Goal: Task Accomplishment & Management: Use online tool/utility

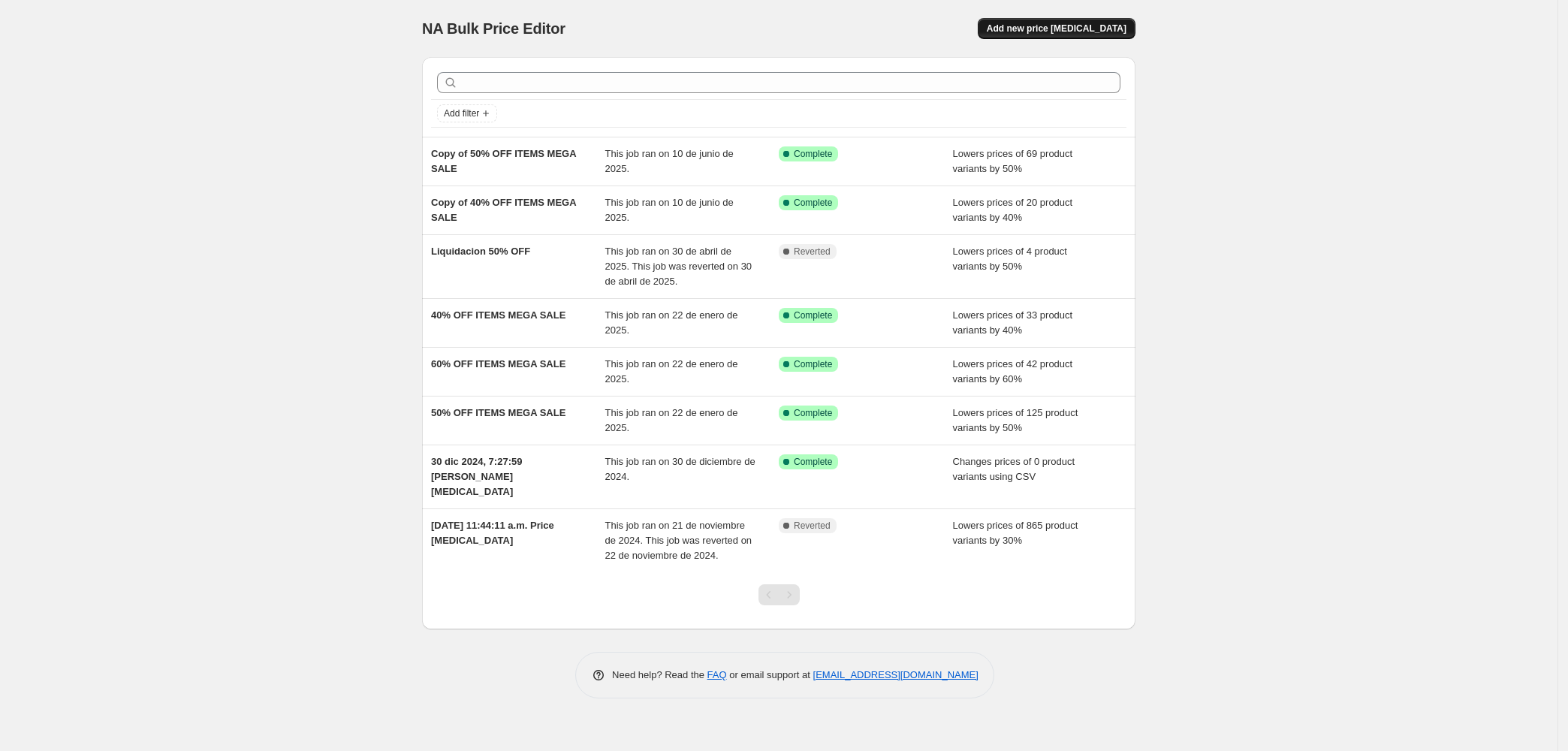
click at [1083, 30] on span "Add new price change job" at bounding box center [1056, 28] width 139 height 12
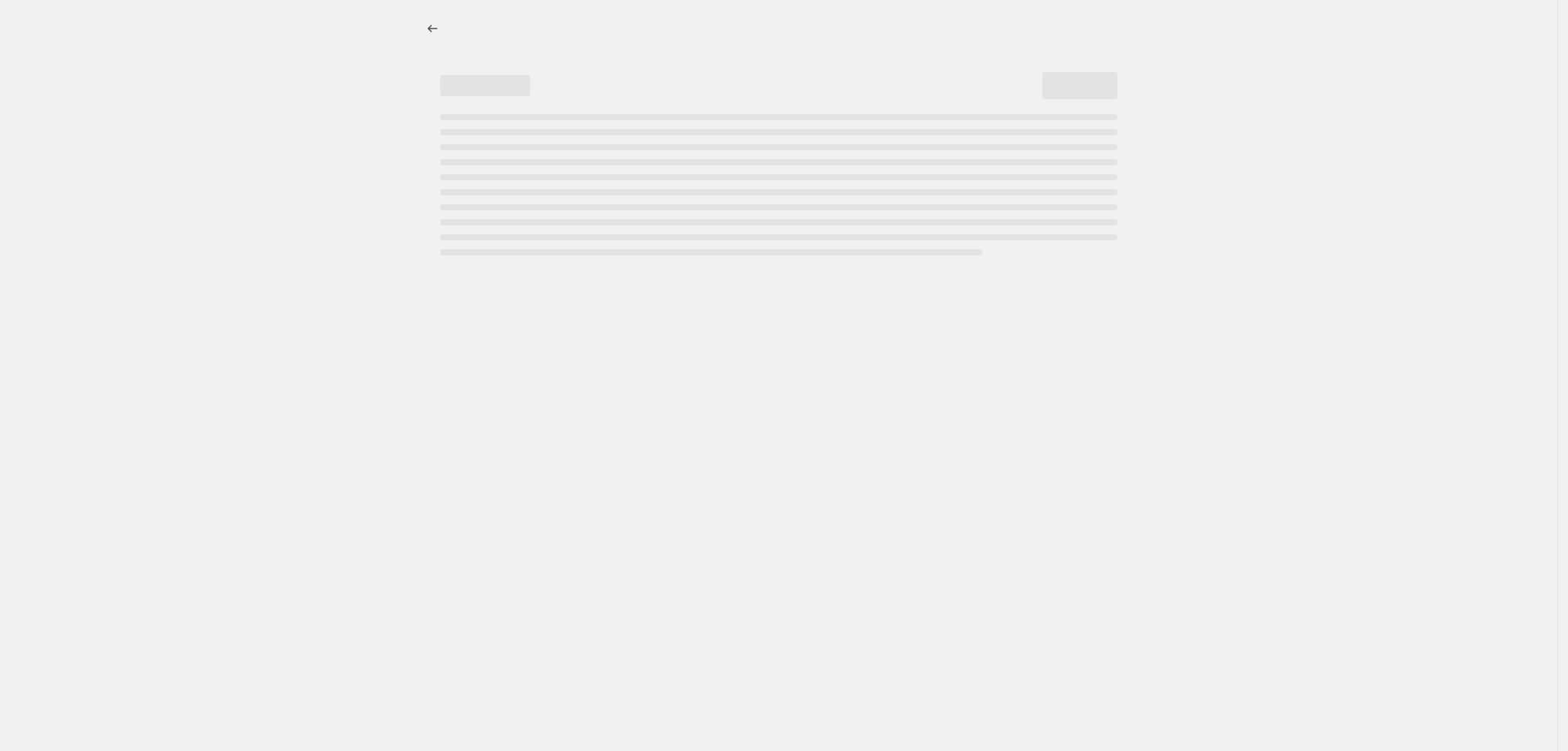
select select "percentage"
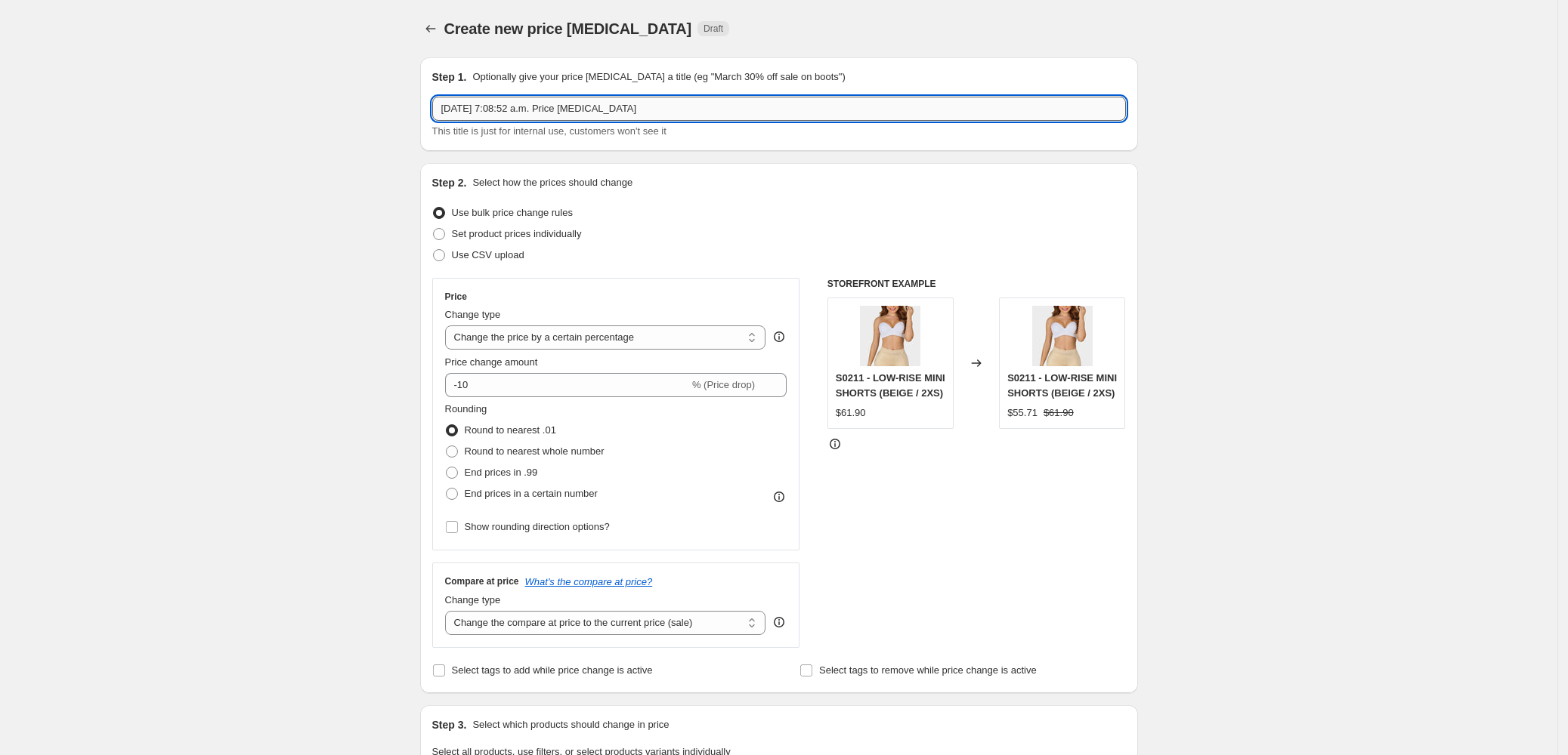
click at [677, 106] on input "15 oct 2025, 7:08:52 a.m. Price change job" at bounding box center [779, 108] width 693 height 24
drag, startPoint x: 502, startPoint y: 101, endPoint x: 322, endPoint y: 101, distance: 180.0
click at [322, 101] on div "Create new price change job. This page is ready Create new price change job Dra…" at bounding box center [778, 754] width 1557 height 1509
drag, startPoint x: 484, startPoint y: 103, endPoint x: 611, endPoint y: 2, distance: 162.3
click at [485, 102] on input "25% en referencias seleccionadas" at bounding box center [779, 108] width 693 height 24
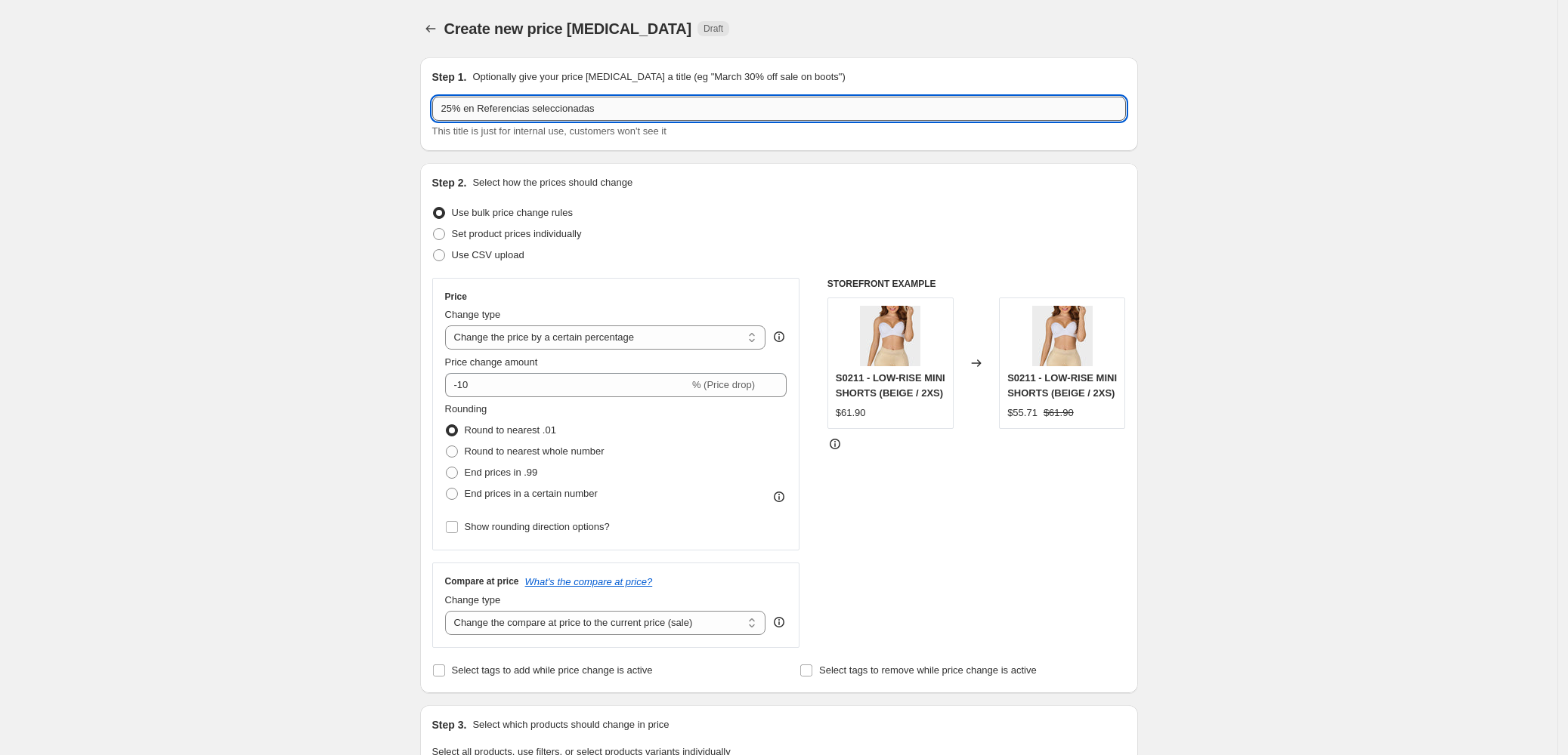
click at [672, 120] on input "25% en Referencias seleccionadas" at bounding box center [779, 108] width 693 height 24
type input "25% en Referencias seleccionadas"
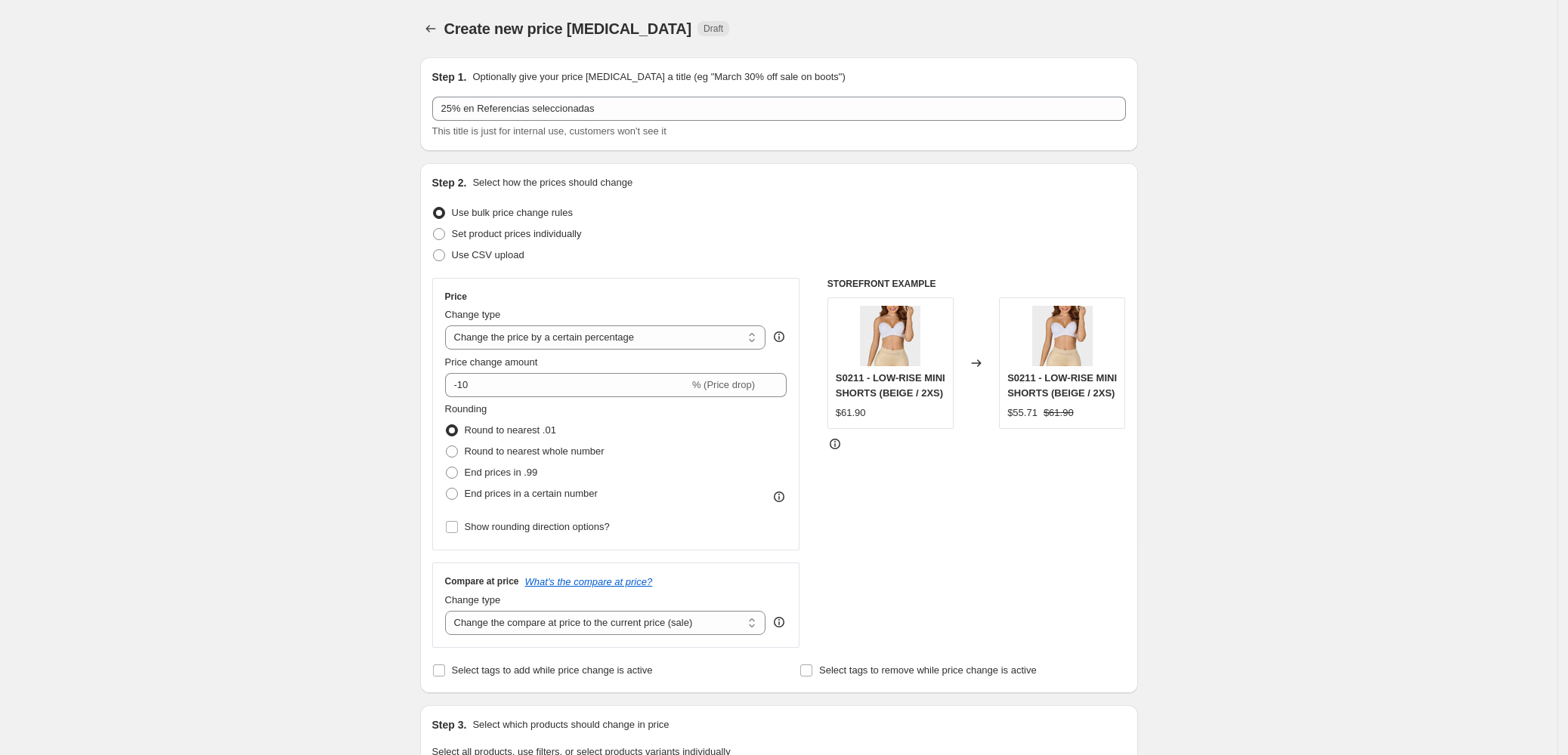
drag, startPoint x: 636, startPoint y: 224, endPoint x: 113, endPoint y: 390, distance: 548.7
click at [98, 356] on div "Create new price change job. This page is ready Create new price change job Dra…" at bounding box center [778, 754] width 1557 height 1509
click at [709, 385] on span "% (Price drop)" at bounding box center [723, 385] width 63 height 11
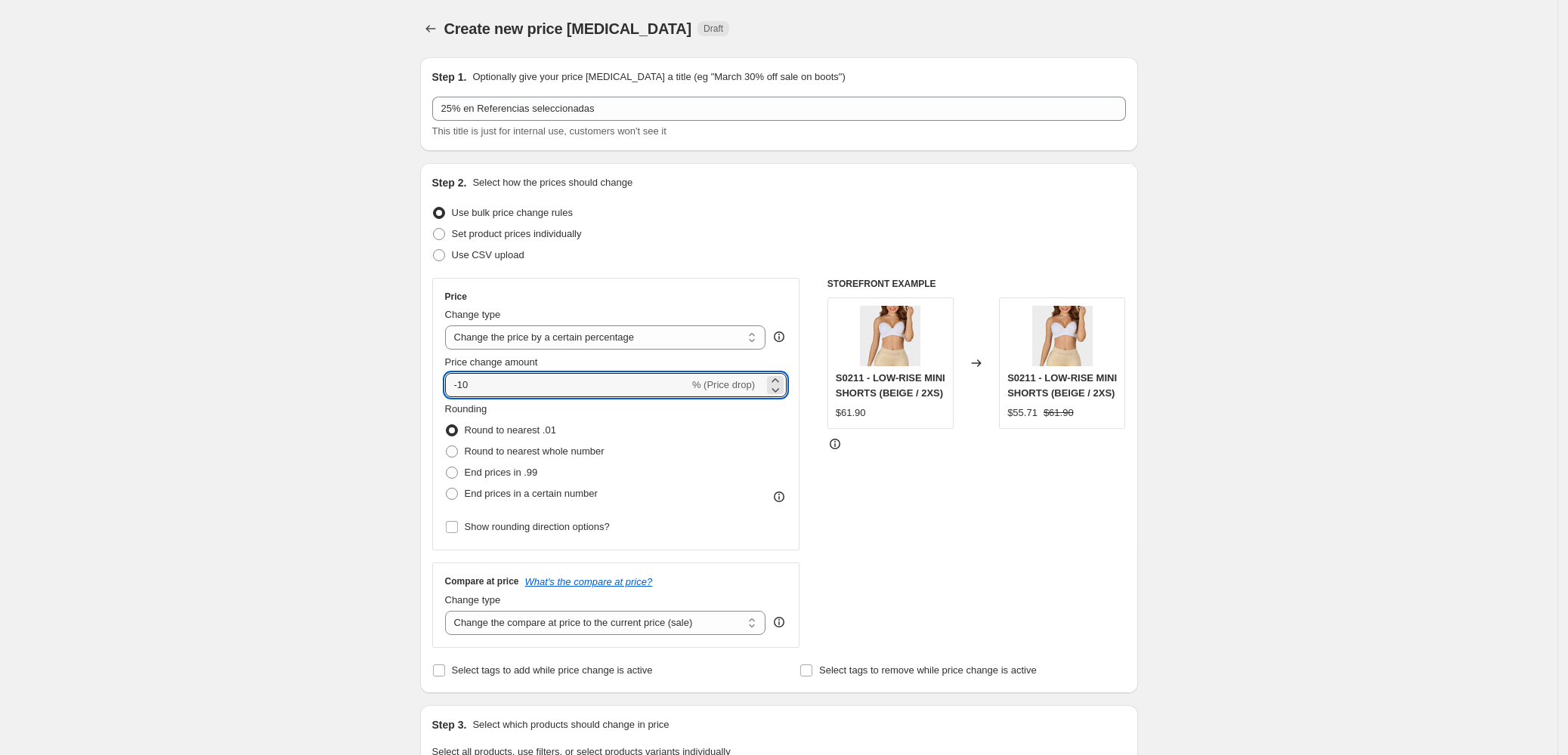
drag, startPoint x: 473, startPoint y: 368, endPoint x: 237, endPoint y: 357, distance: 236.3
click at [237, 357] on div "Create new price change job. This page is ready Create new price change job Dra…" at bounding box center [778, 754] width 1557 height 1509
type input "25"
click at [964, 616] on div "STOREFRONT EXAMPLE S0211 - LOW-RISE MINI SHORTS (BEIGE / 2XS) $61.90 Changed to…" at bounding box center [976, 463] width 299 height 370
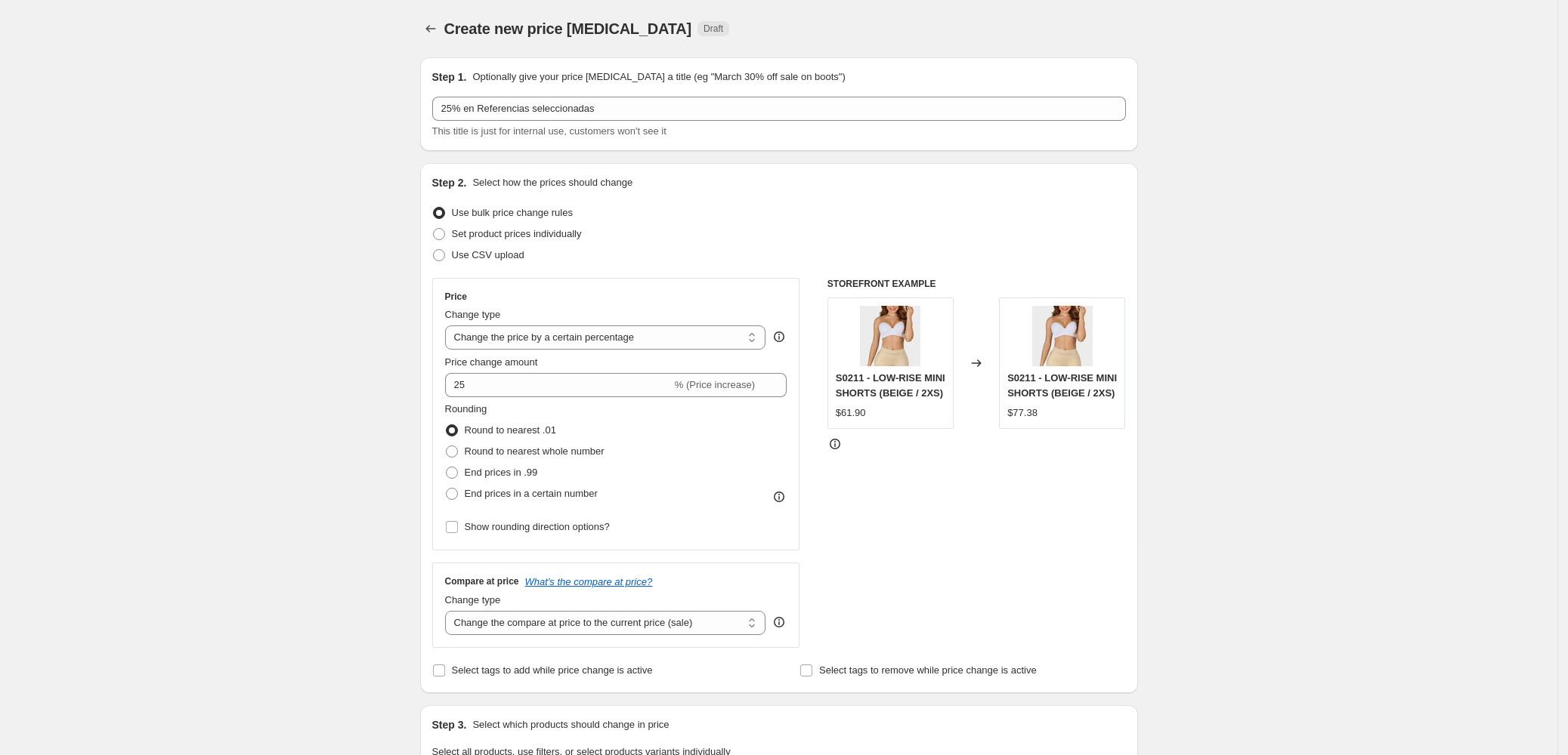
drag, startPoint x: 683, startPoint y: 331, endPoint x: 395, endPoint y: 332, distance: 288.0
click at [395, 332] on div "Create new price change job. This page is ready Create new price change job Dra…" at bounding box center [778, 754] width 1557 height 1509
drag, startPoint x: 327, startPoint y: 331, endPoint x: 338, endPoint y: 349, distance: 21.1
click at [333, 341] on div "Create new price change job. This page is ready Create new price change job Dra…" at bounding box center [778, 754] width 1557 height 1509
click at [858, 421] on div "$61.90" at bounding box center [850, 413] width 31 height 15
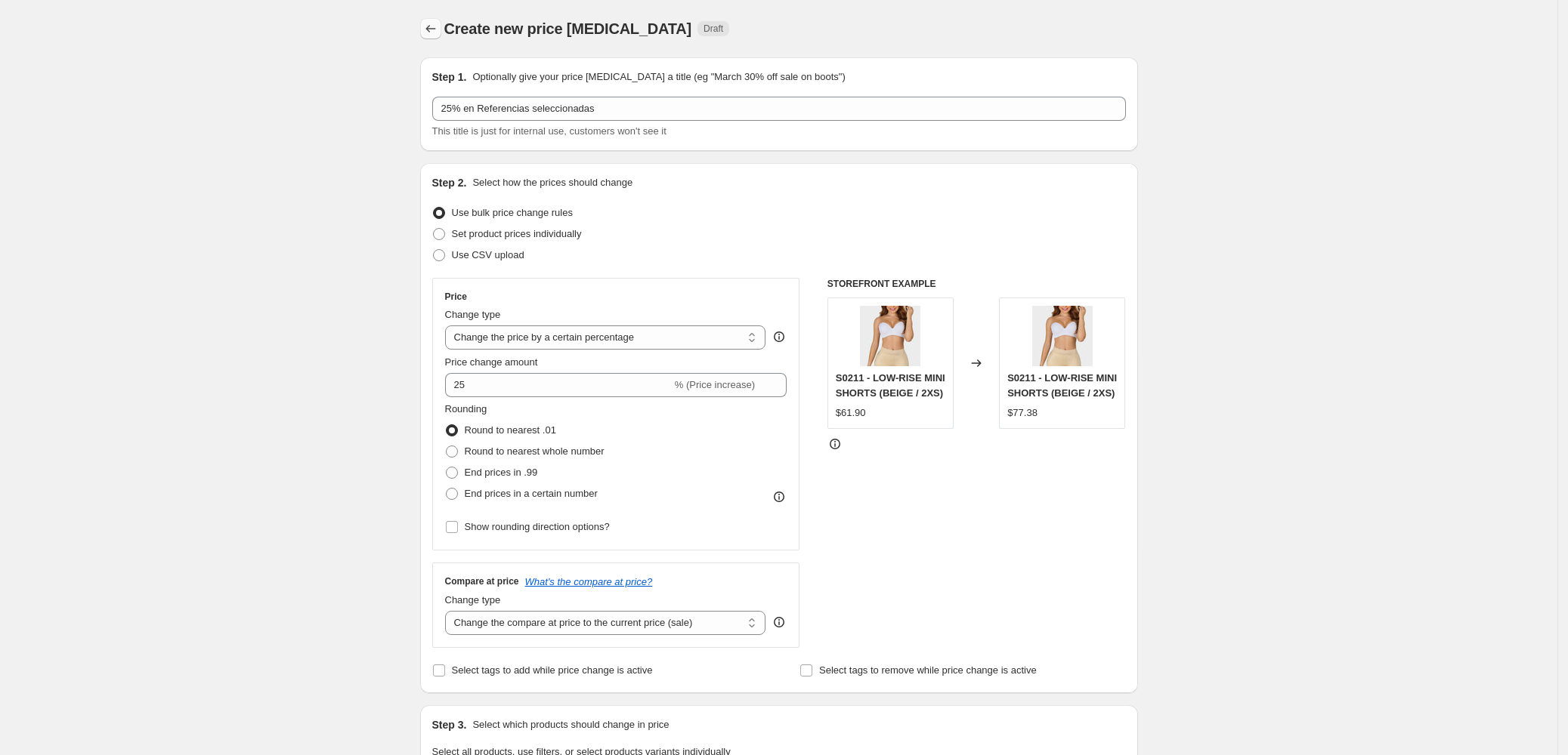
click at [426, 23] on icon "Price change jobs" at bounding box center [430, 28] width 15 height 15
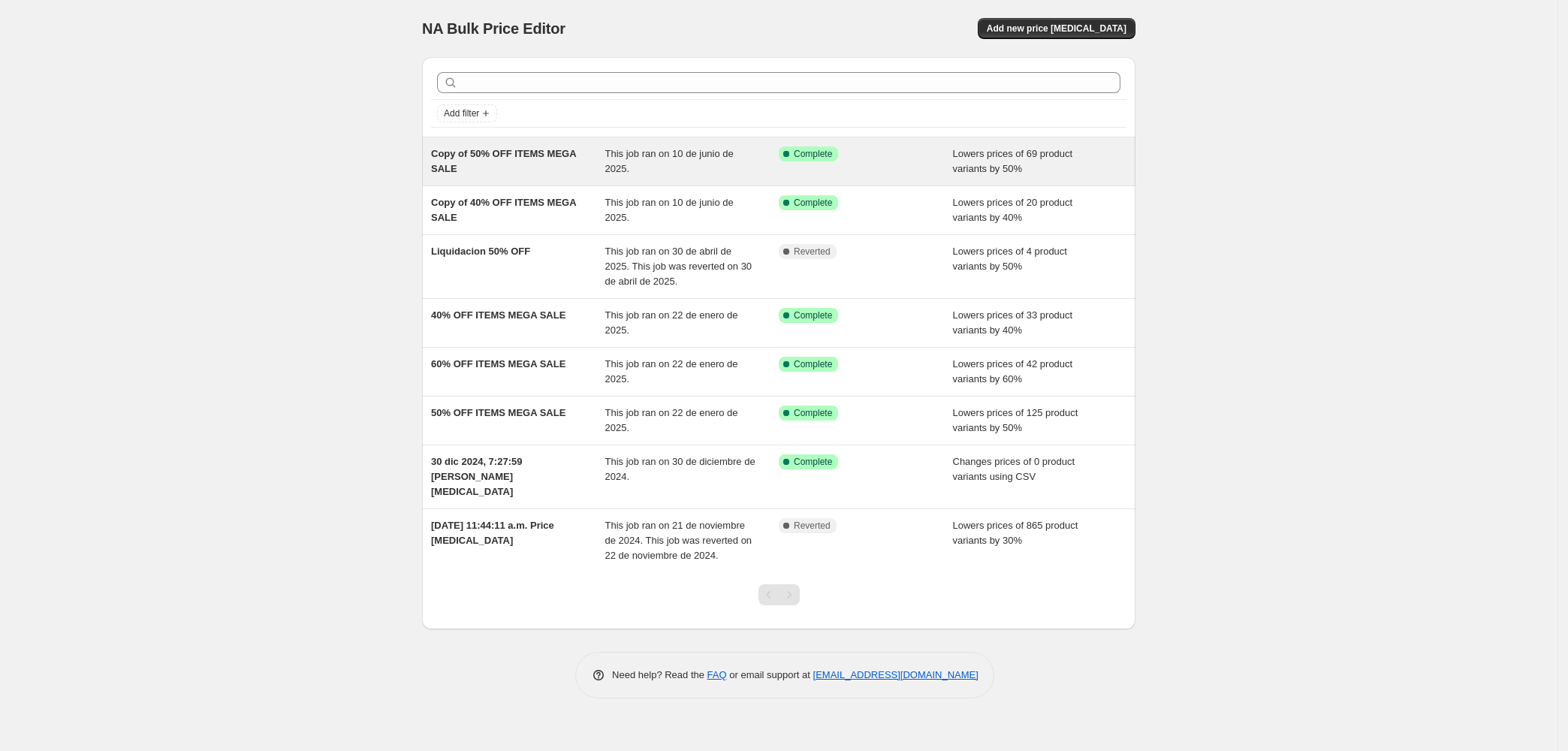
click at [543, 163] on div "Copy of 50% OFF ITEMS MEGA SALE" at bounding box center [518, 161] width 174 height 30
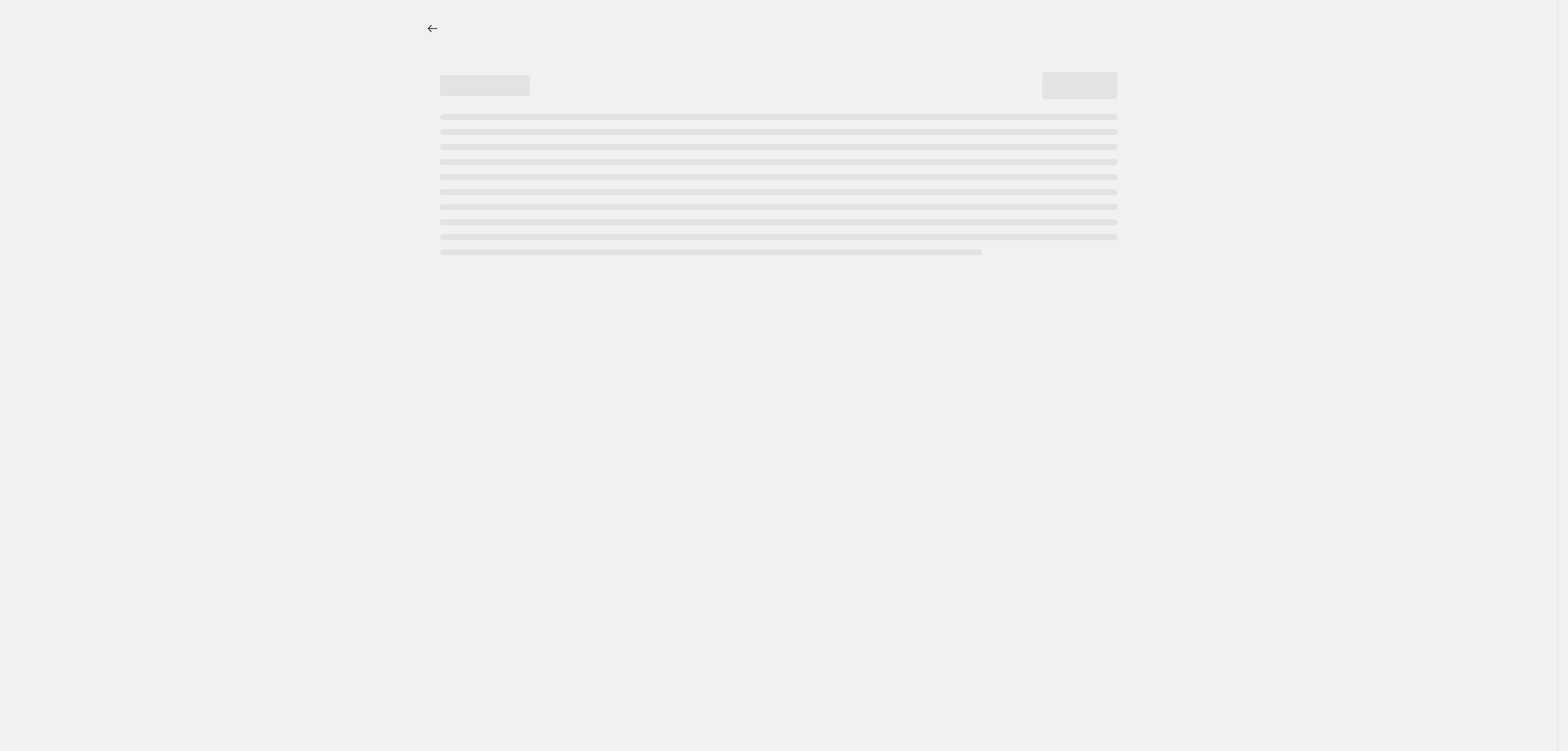
select select "percentage"
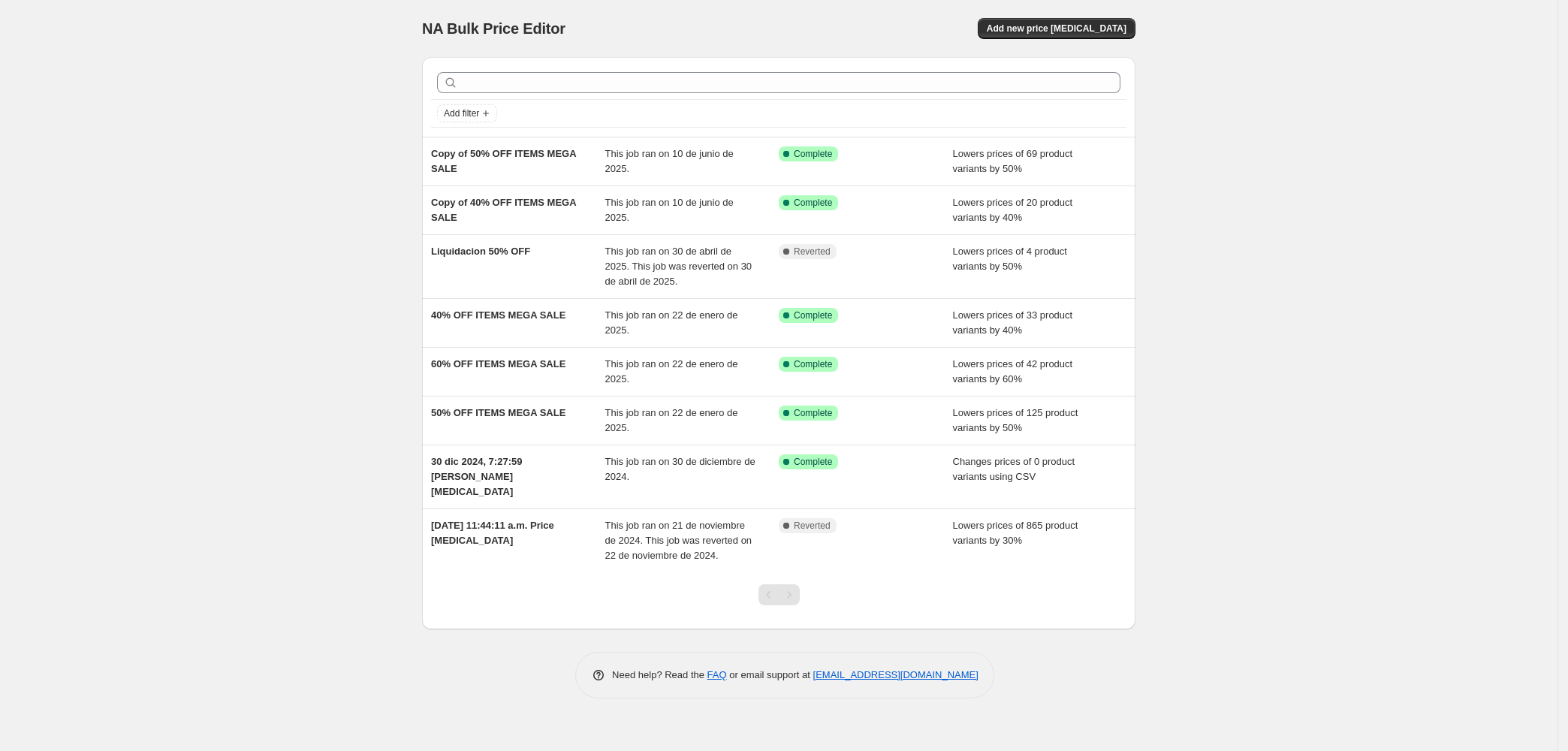
click at [1023, 39] on div "NA Bulk Price Editor. This page is ready NA Bulk Price Editor Add new price cha…" at bounding box center [779, 28] width 714 height 57
click at [1029, 31] on span "Add new price change job" at bounding box center [1056, 28] width 139 height 12
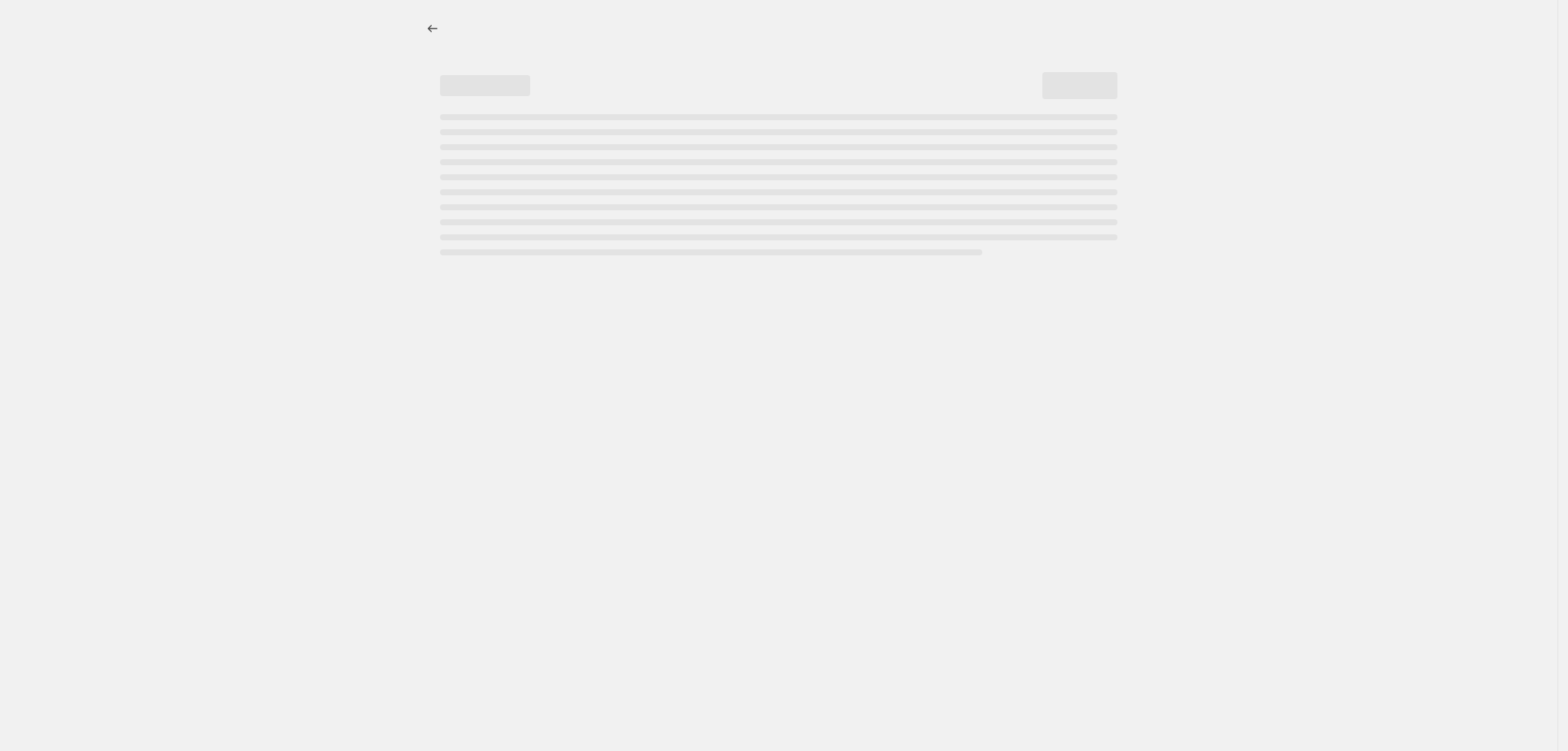
select select "percentage"
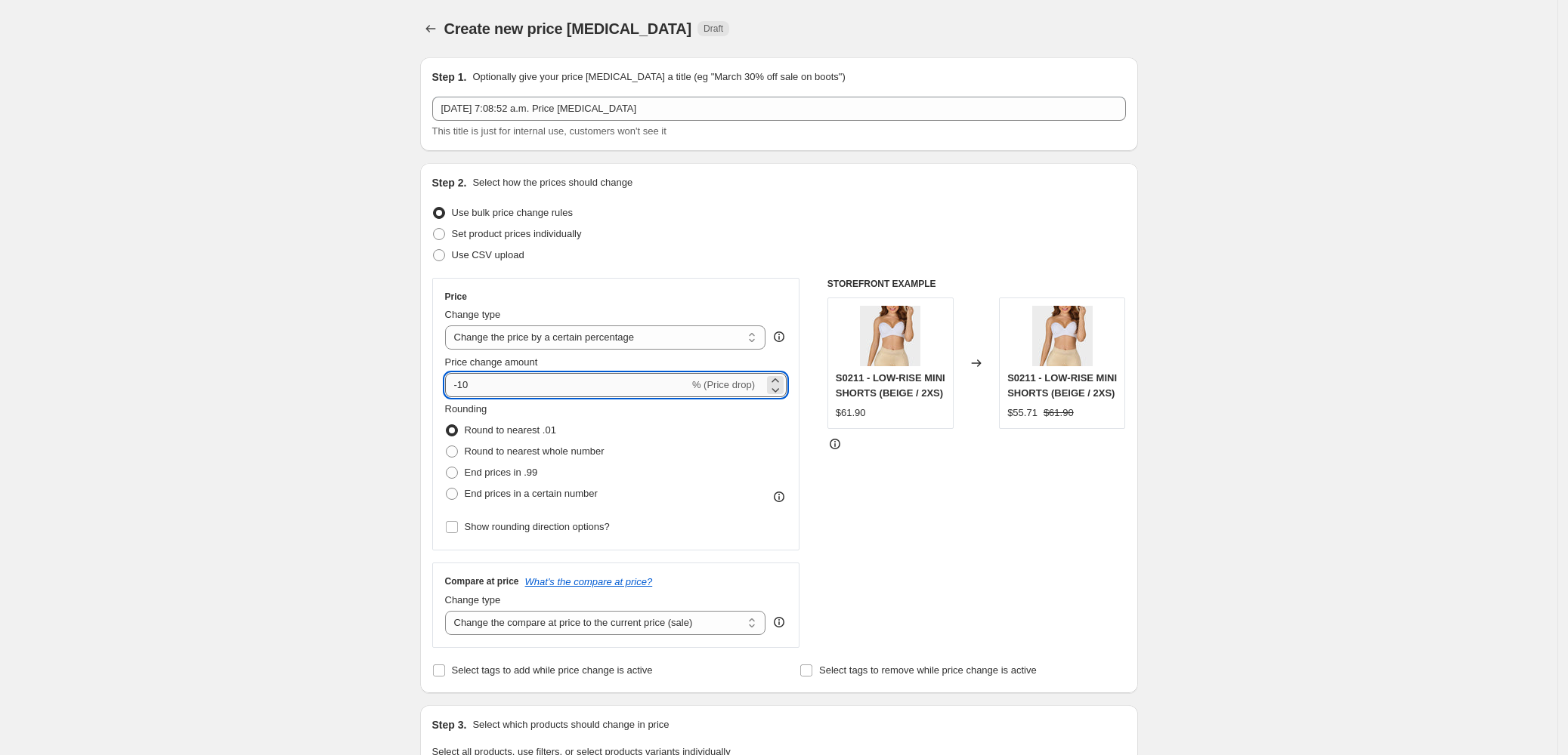
click at [489, 385] on input "-10" at bounding box center [567, 385] width 244 height 24
type input "-1"
type input "-25"
click at [1022, 556] on div "STOREFRONT EXAMPLE S0211 - LOW-RISE MINI SHORTS (BEIGE / 2XS) $61.90 Changed to…" at bounding box center [976, 463] width 299 height 370
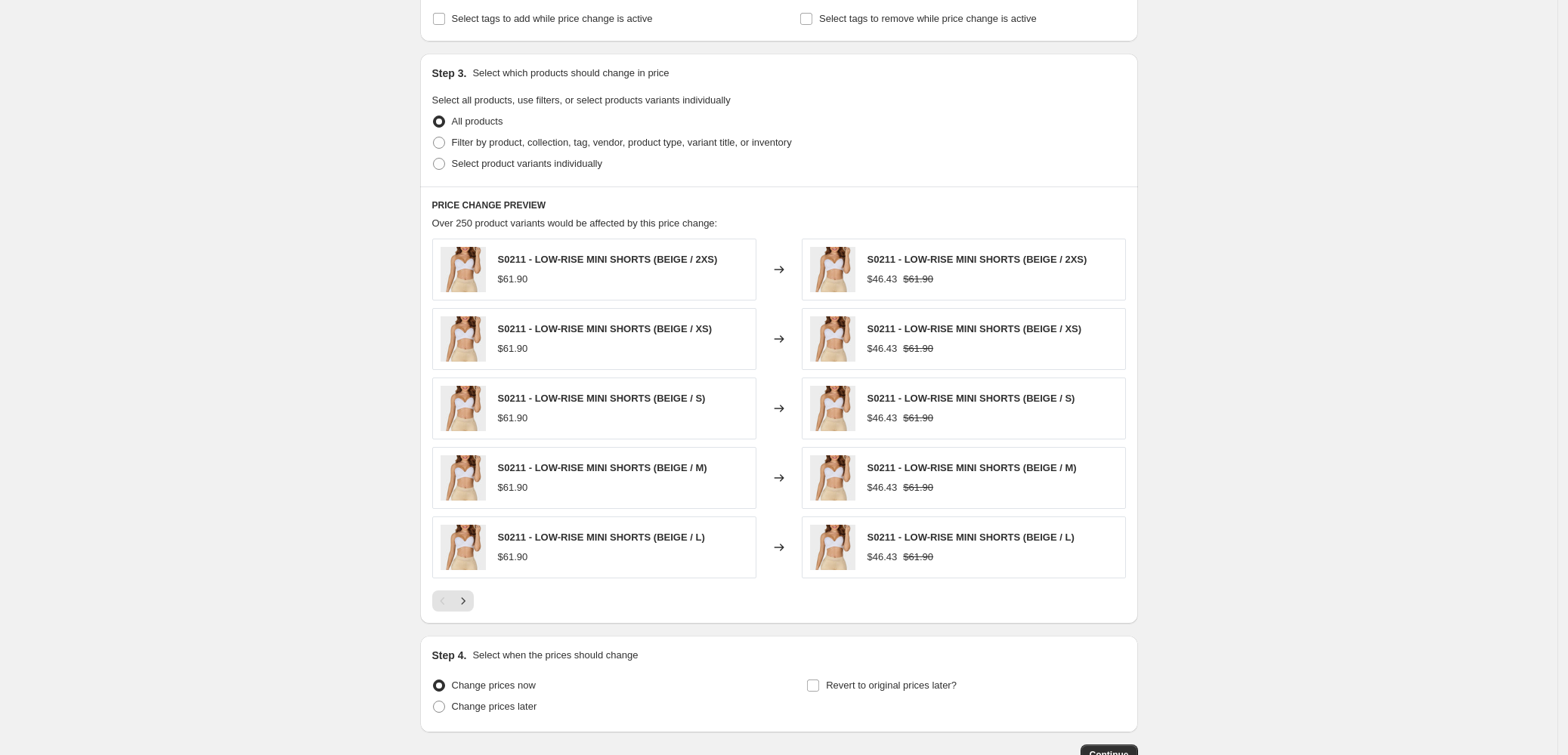
scroll to position [705, 0]
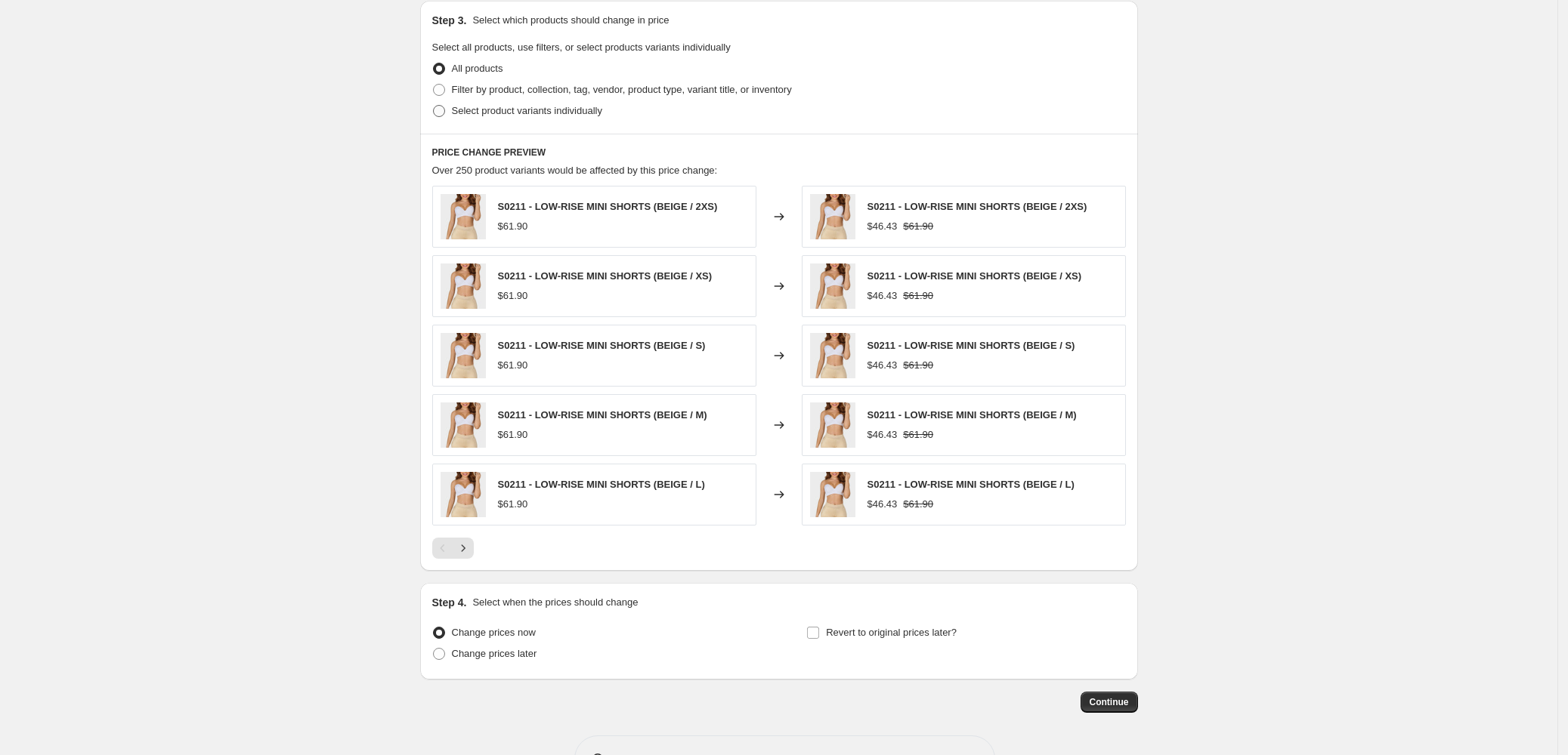
click at [440, 108] on span at bounding box center [438, 110] width 12 height 12
click at [433, 106] on input "Select product variants individually" at bounding box center [433, 105] width 1 height 1
radio input "true"
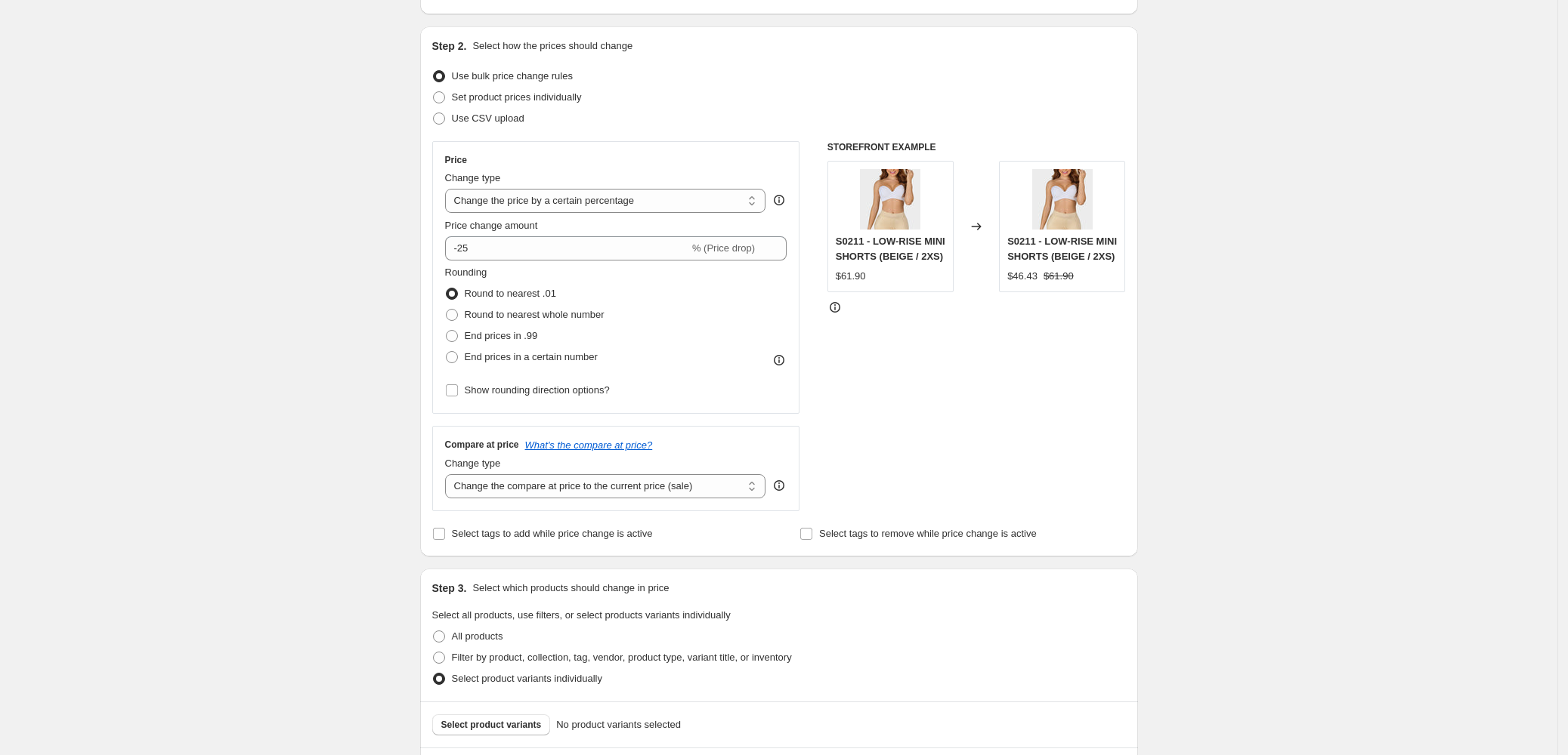
scroll to position [421, 0]
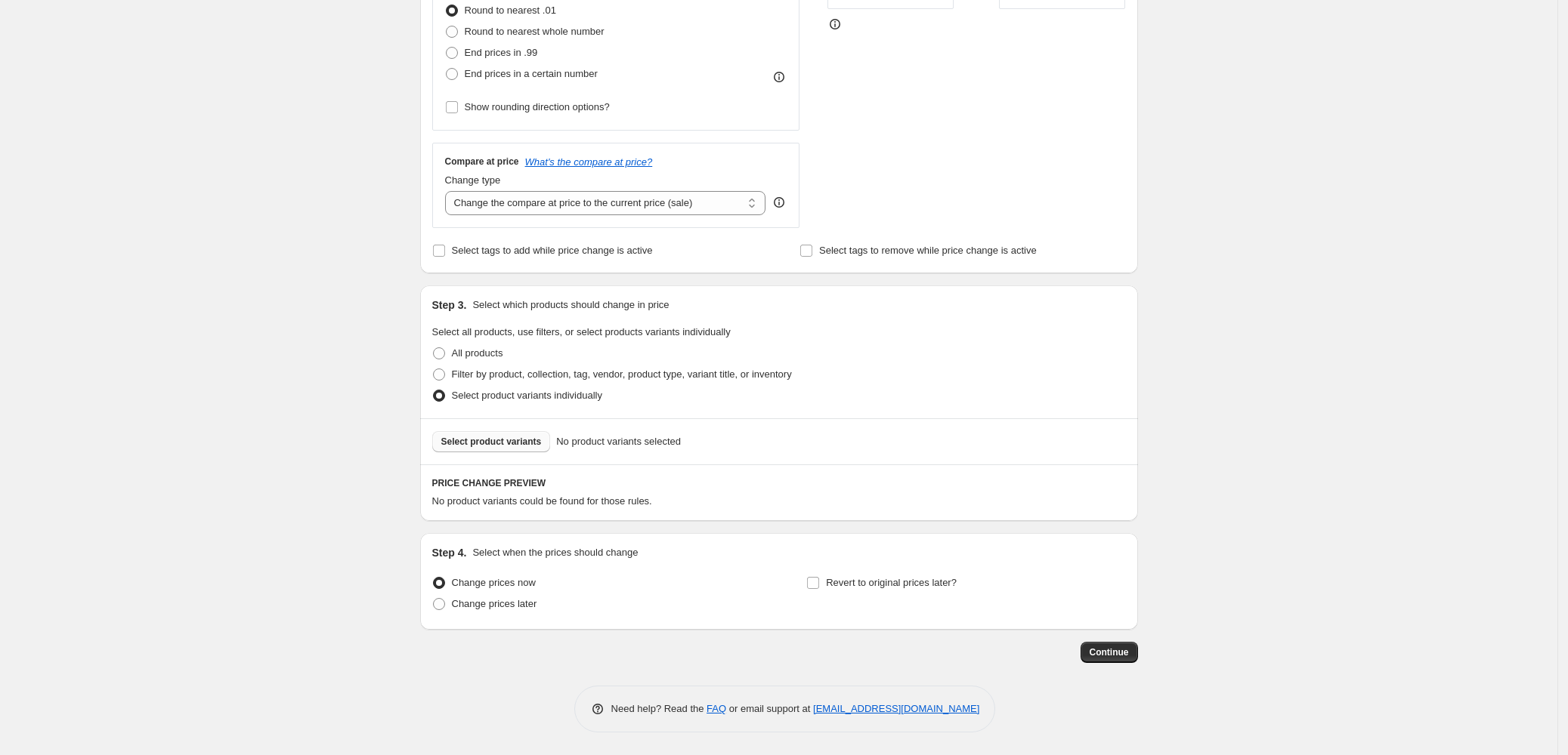
click at [512, 446] on span "Select product variants" at bounding box center [491, 441] width 100 height 12
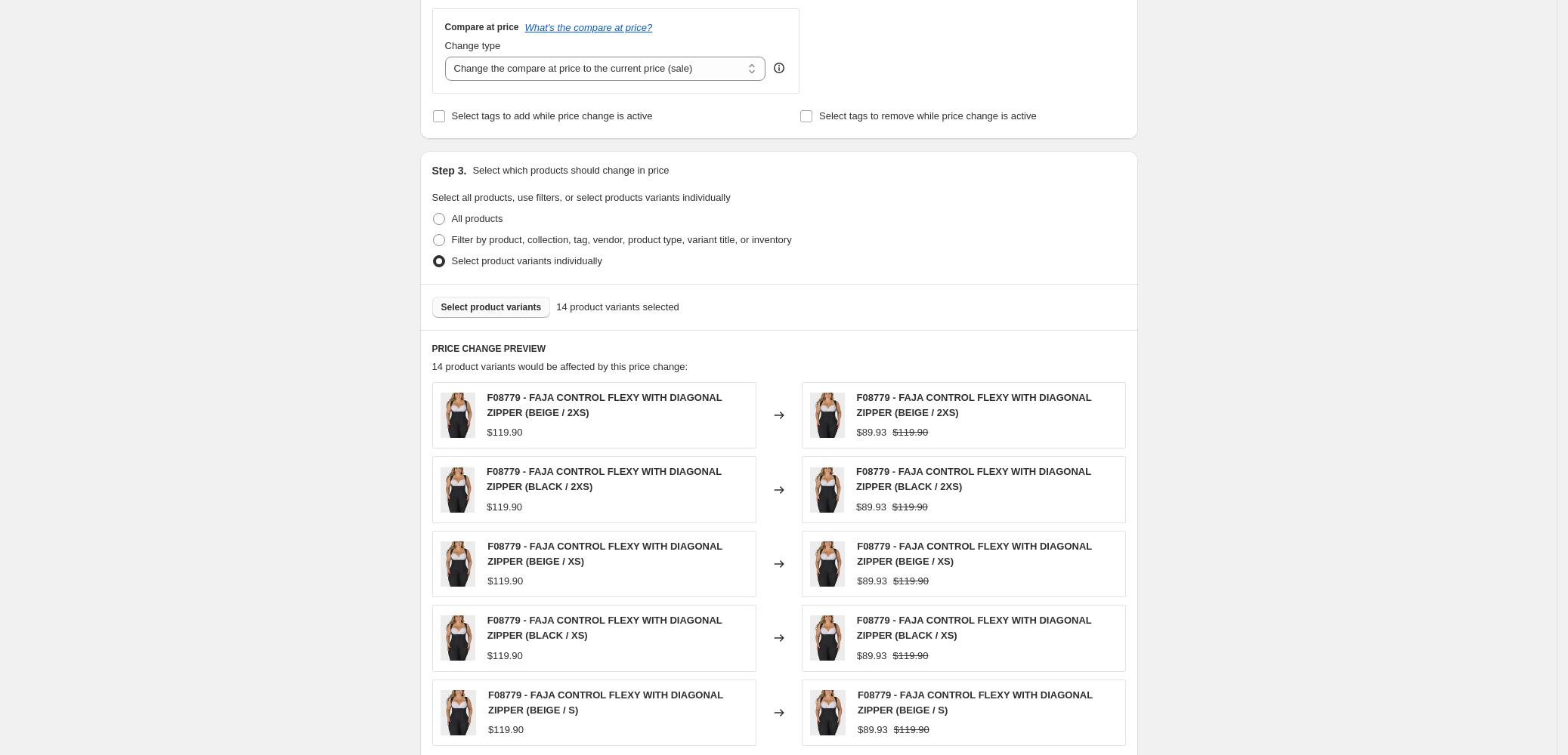
scroll to position [526, 0]
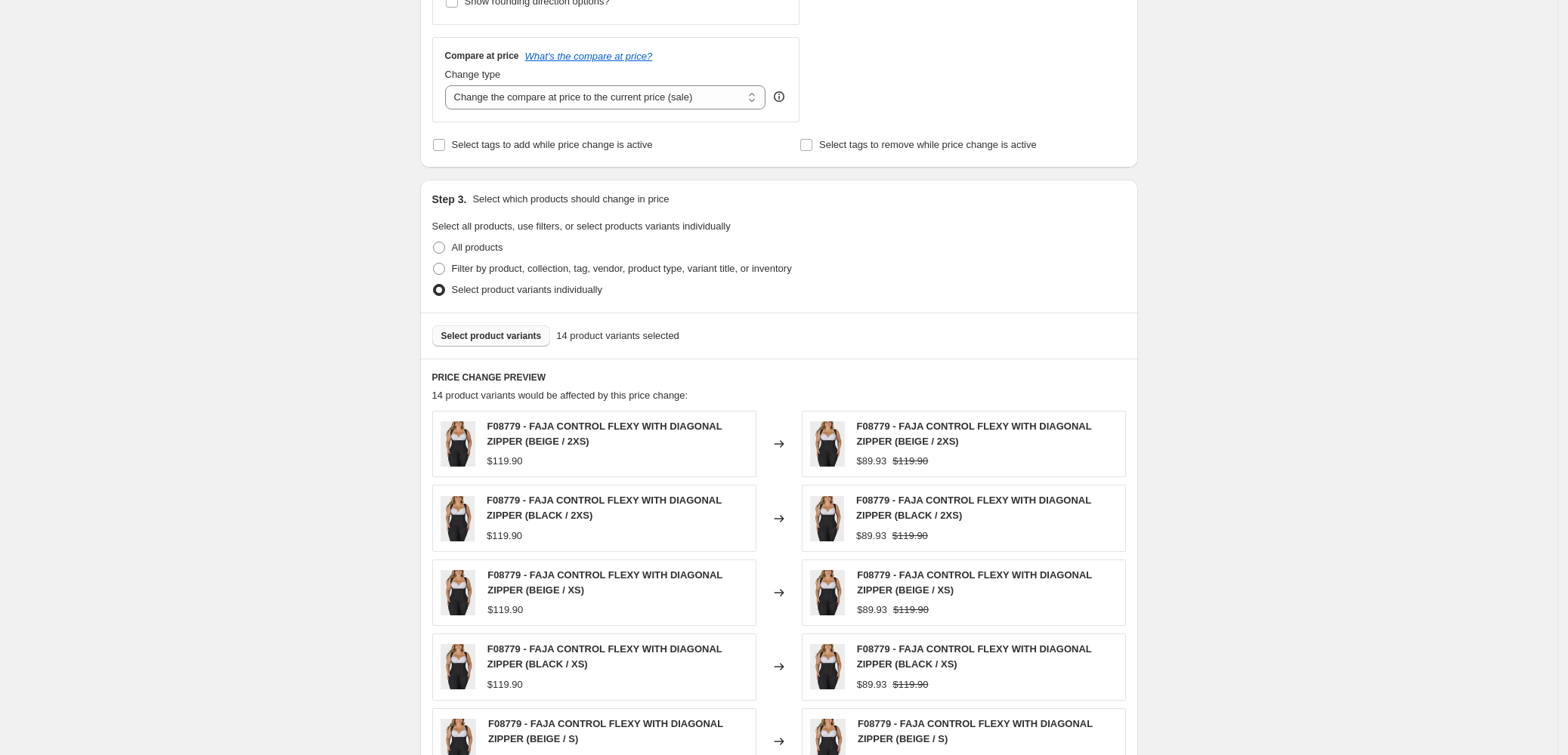
click at [531, 336] on span "Select product variants" at bounding box center [491, 335] width 100 height 12
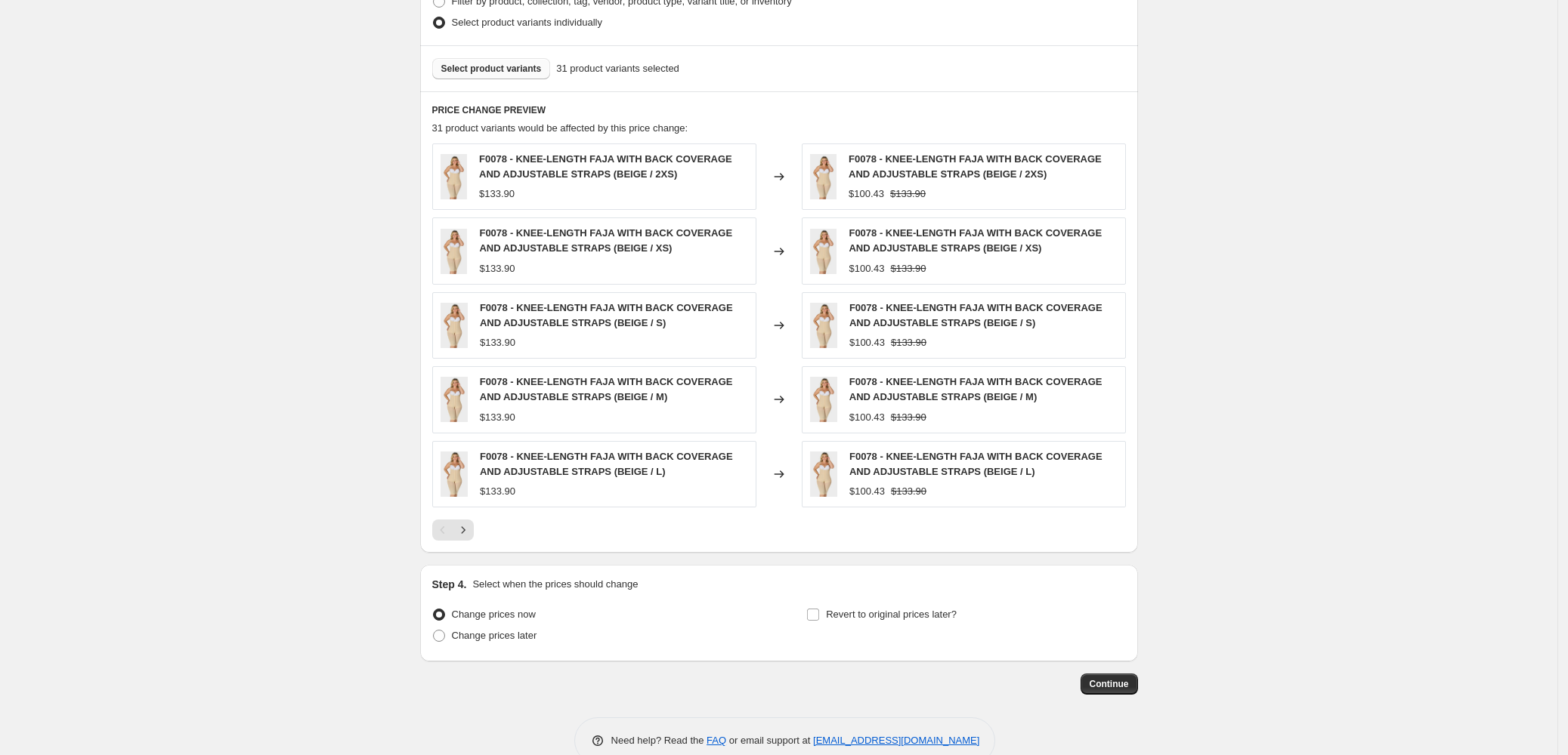
scroll to position [828, 0]
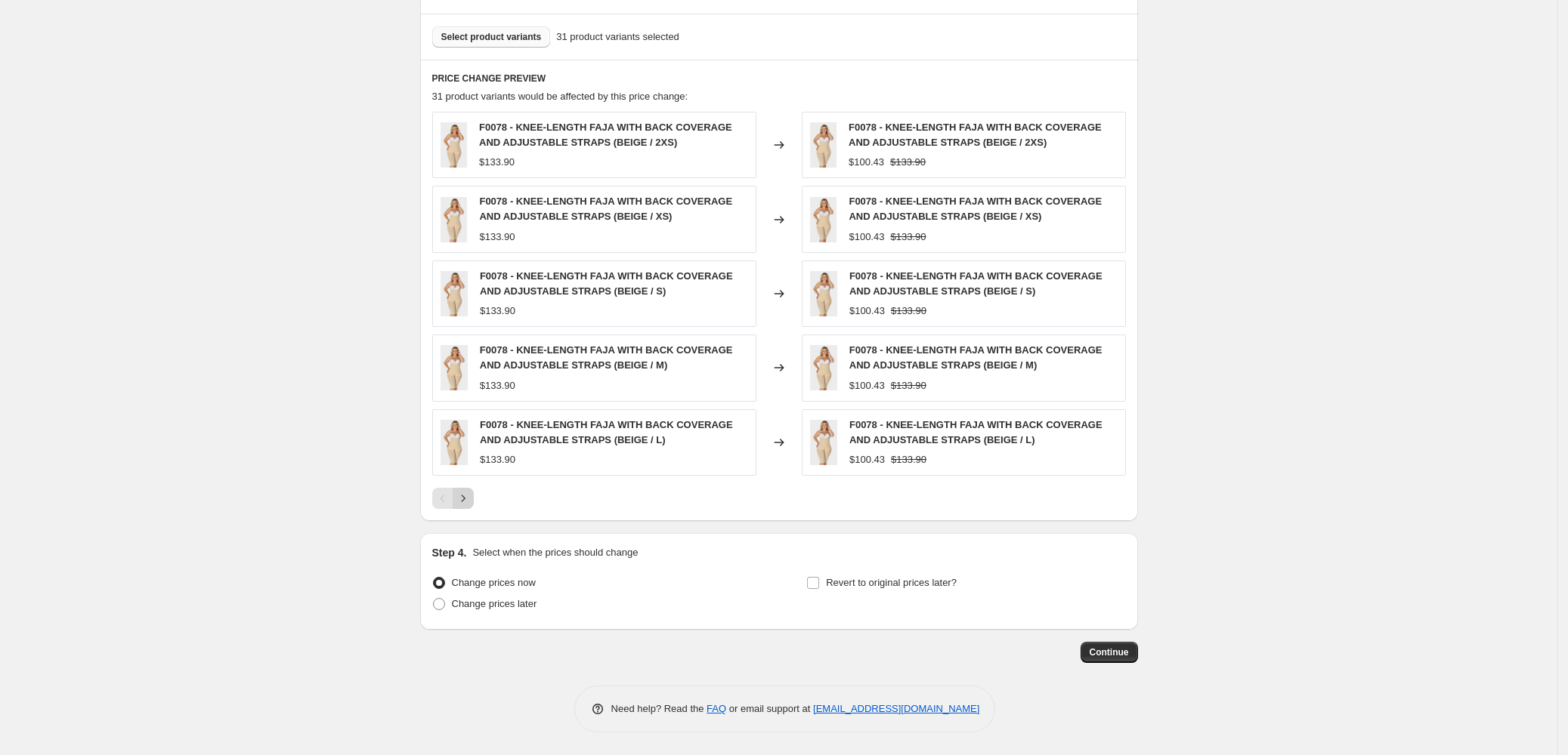
click at [468, 498] on icon "Next" at bounding box center [462, 498] width 15 height 15
click at [465, 498] on icon "Next" at bounding box center [462, 498] width 4 height 7
click at [469, 497] on icon "Next" at bounding box center [462, 498] width 15 height 15
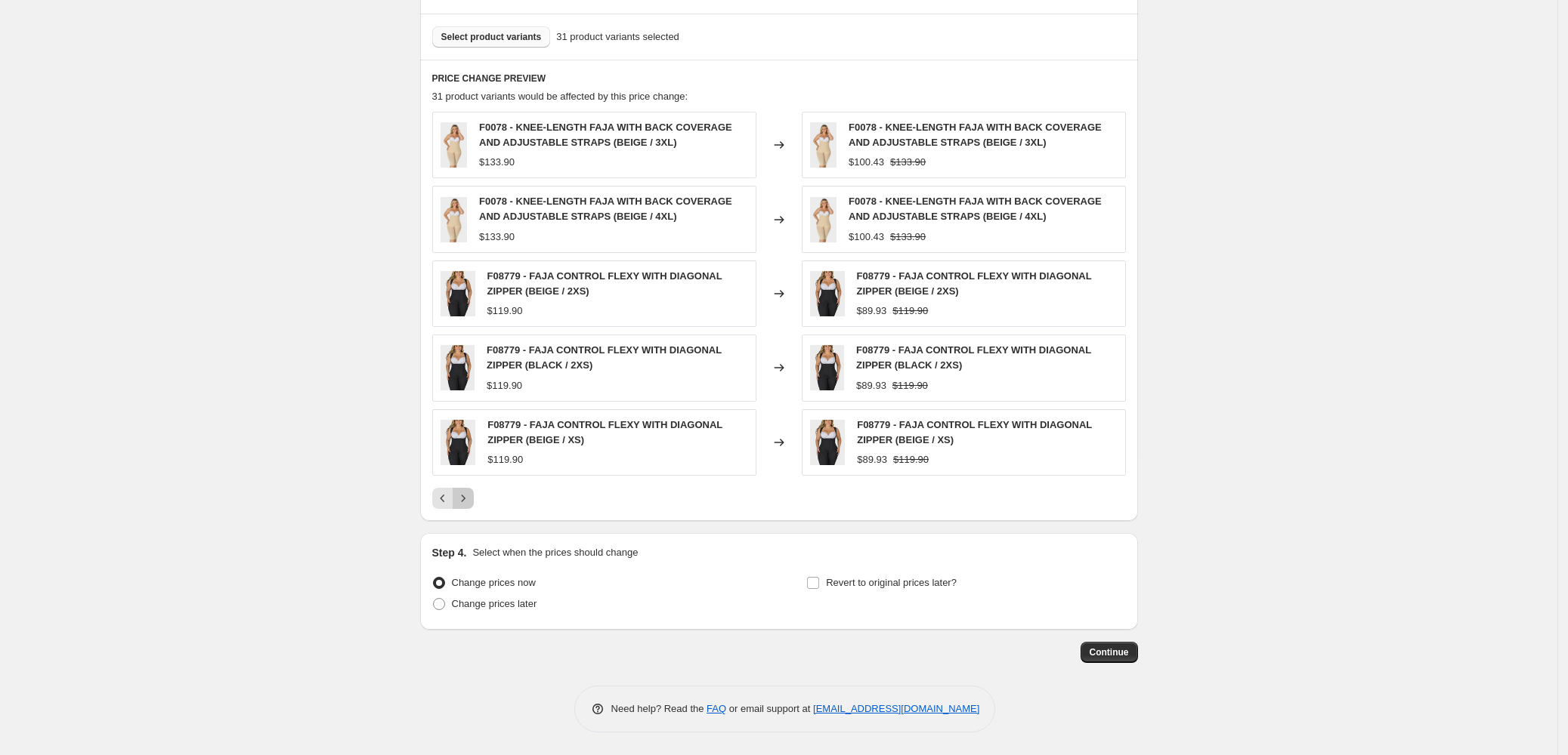
click at [469, 497] on icon "Next" at bounding box center [462, 498] width 15 height 15
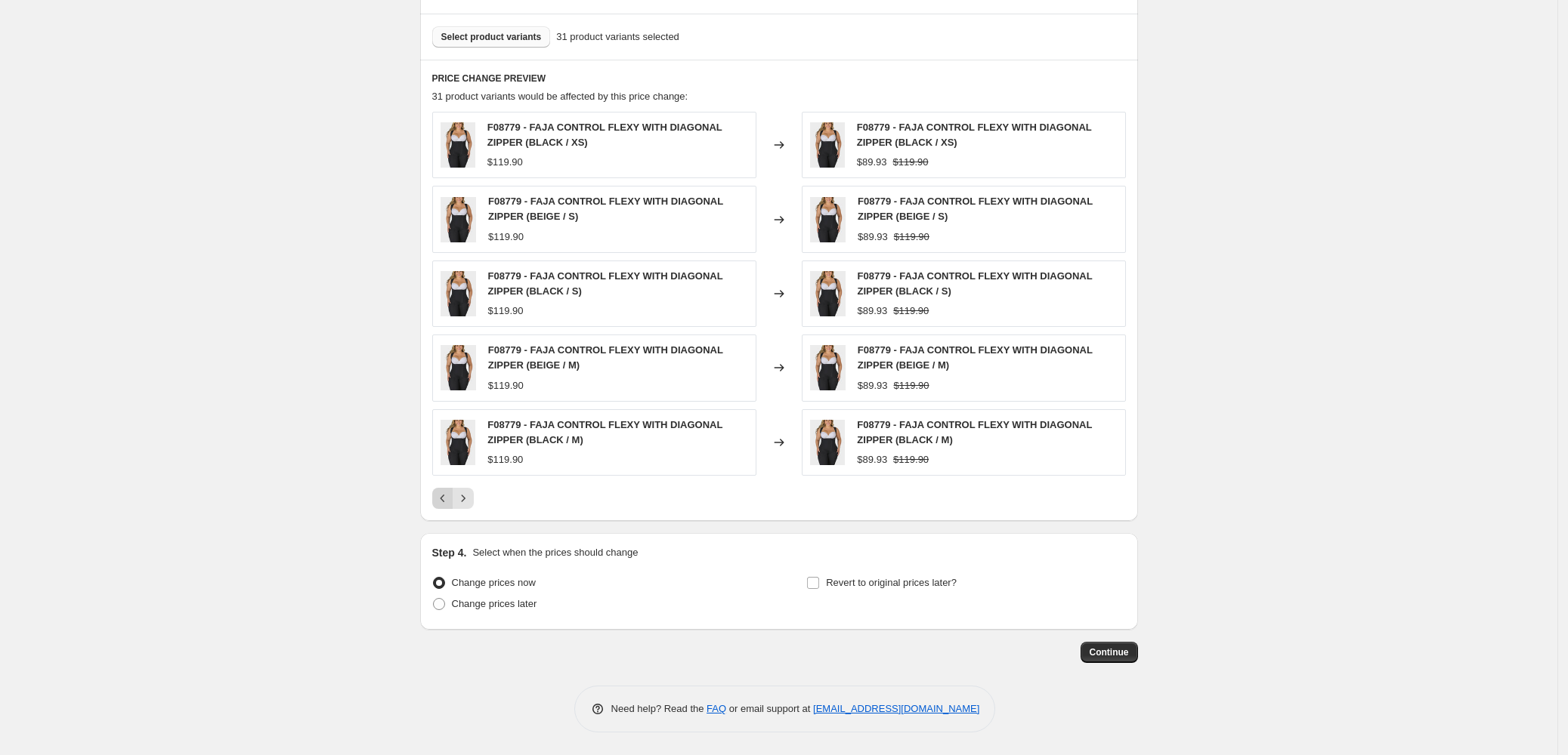
click at [446, 500] on icon "Previous" at bounding box center [442, 498] width 15 height 15
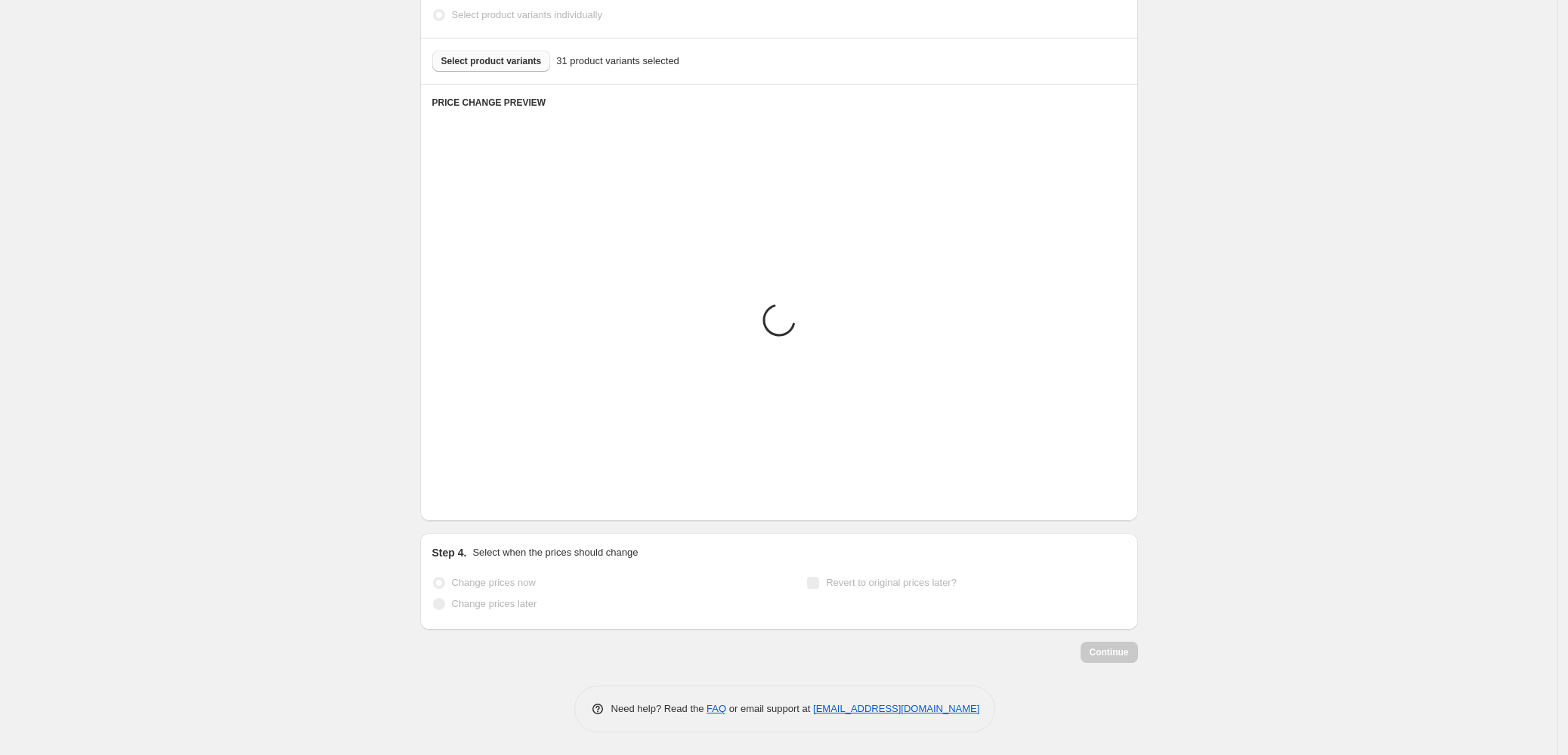
scroll to position [804, 0]
click at [446, 500] on icon "Previous" at bounding box center [442, 498] width 15 height 15
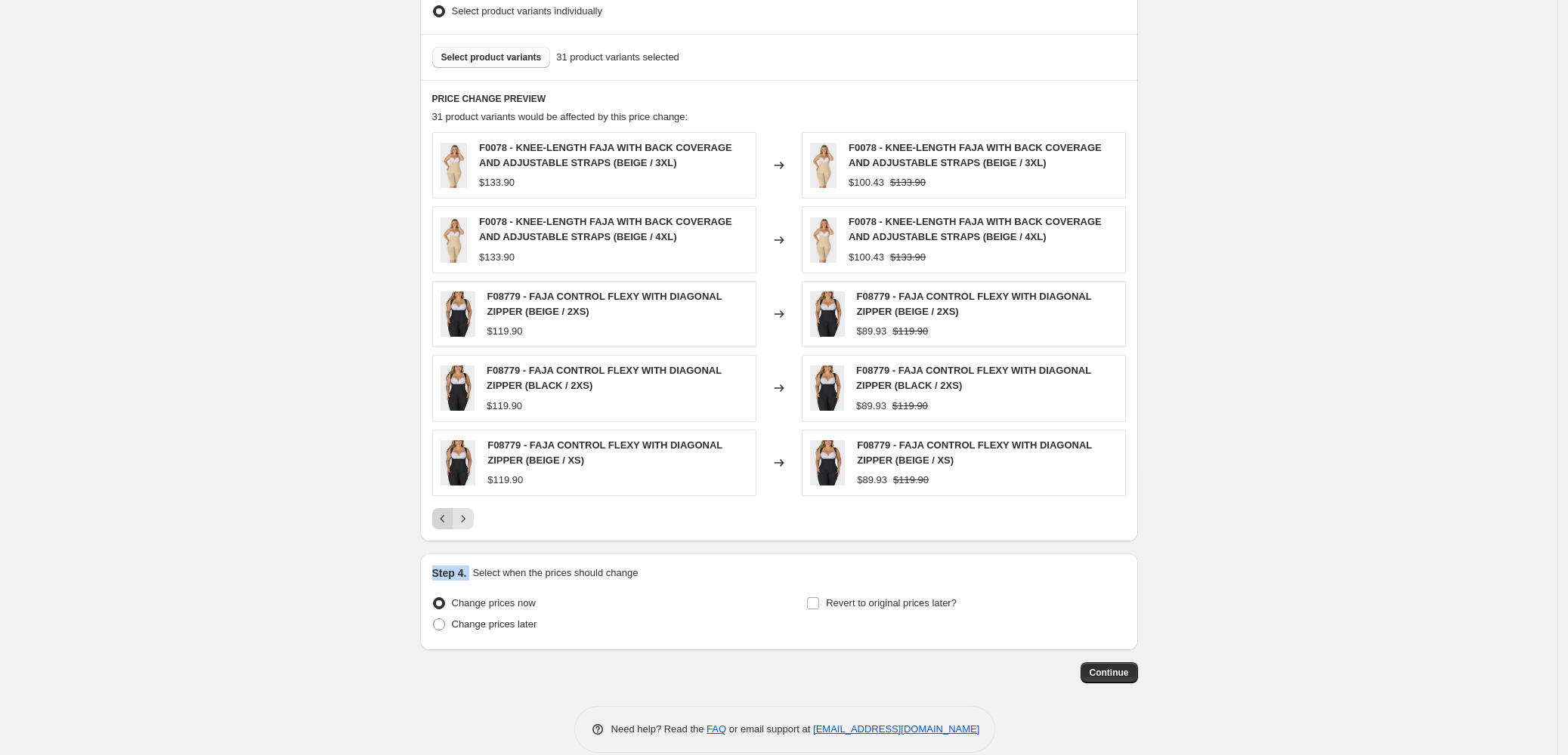
click at [446, 500] on div "F0078 - KNEE-LENGTH FAJA WITH BACK COVERAGE AND ADJUSTABLE STRAPS (BEIGE / 3XL)…" at bounding box center [779, 331] width 693 height 397
click at [451, 516] on icon "Previous" at bounding box center [442, 518] width 15 height 15
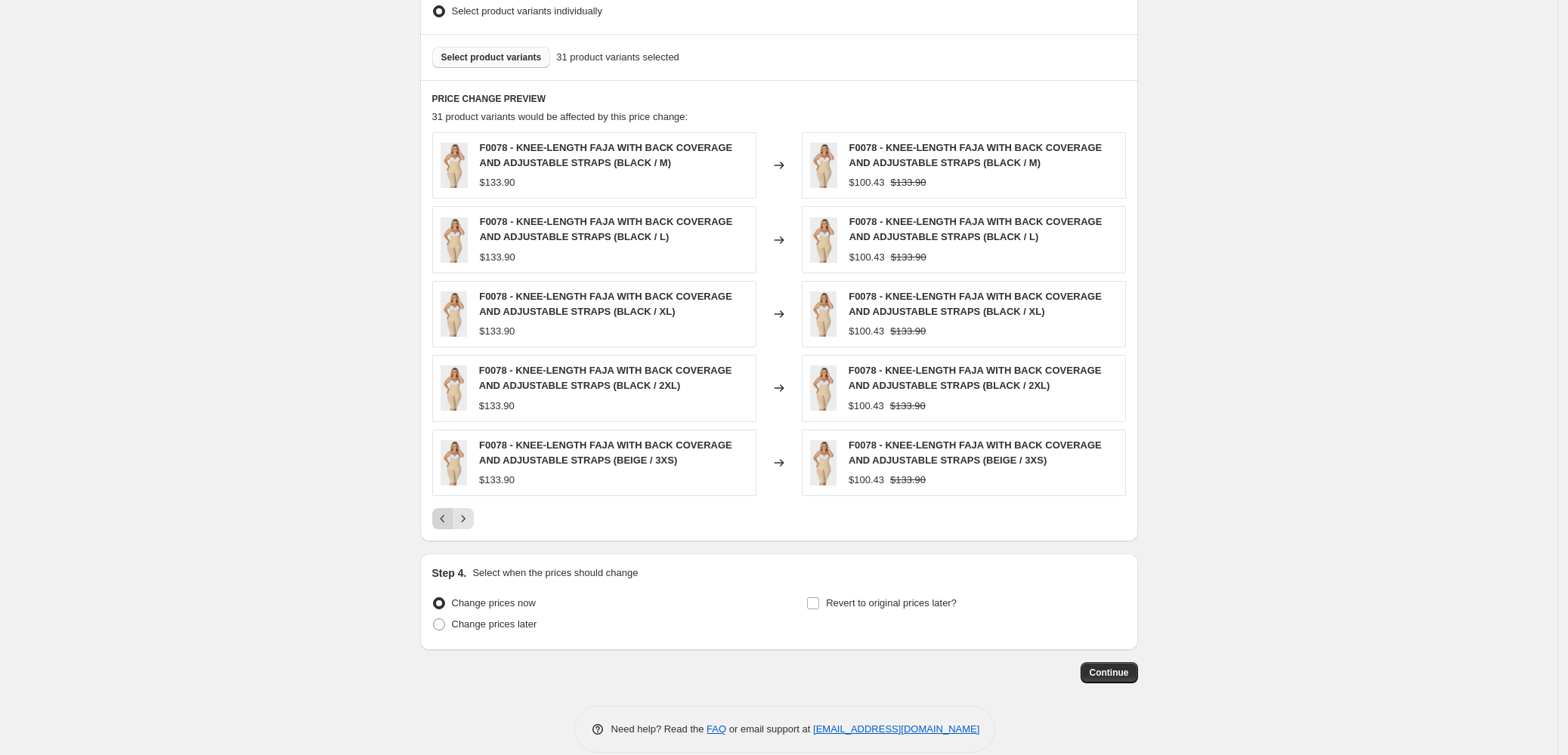
click at [445, 521] on icon "Previous" at bounding box center [442, 518] width 15 height 15
click at [468, 59] on span "Select product variants" at bounding box center [491, 57] width 100 height 12
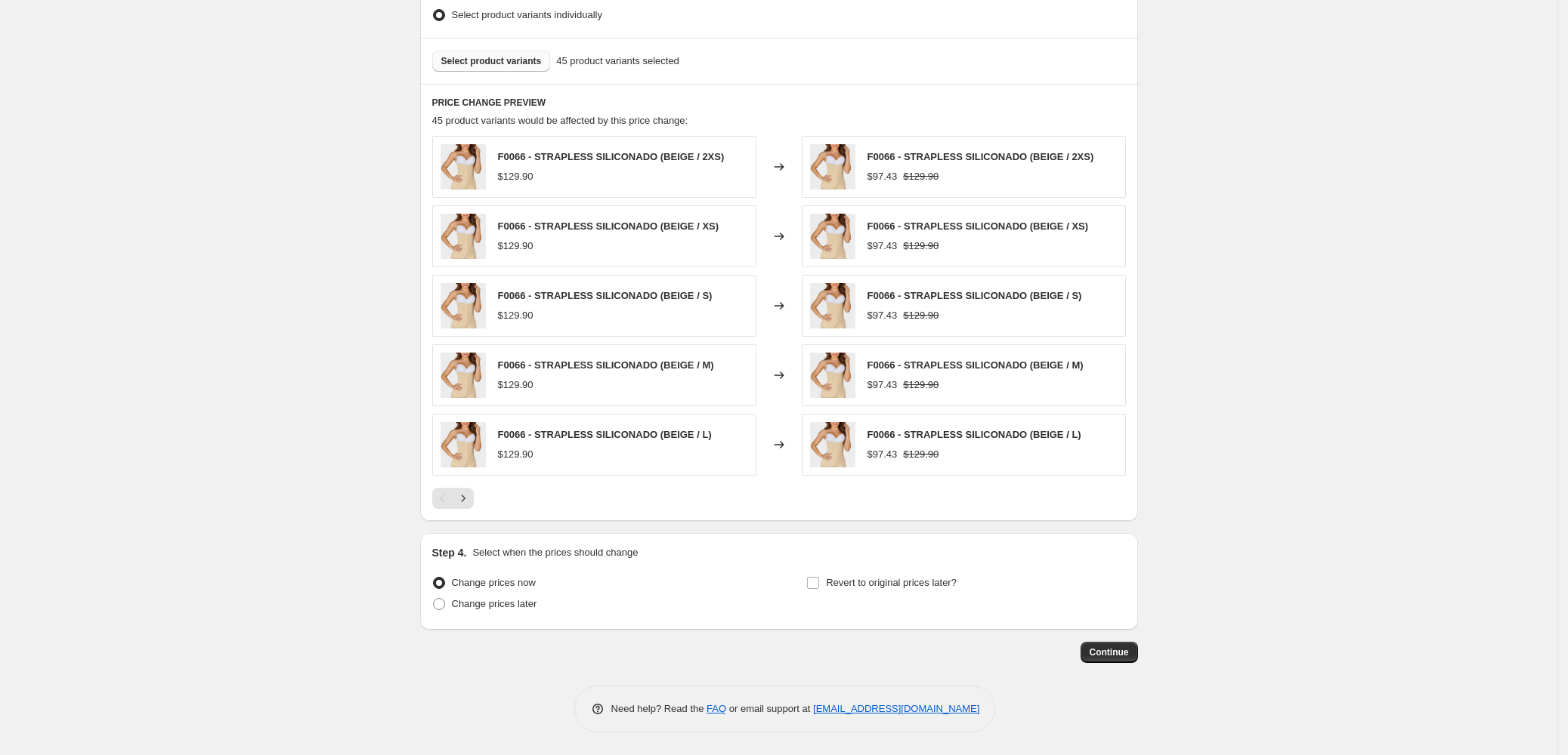
click at [509, 64] on span "Select product variants" at bounding box center [491, 60] width 100 height 12
click at [499, 63] on span "Select product variants" at bounding box center [491, 60] width 100 height 12
click at [512, 60] on span "Select product variants" at bounding box center [491, 60] width 100 height 12
click at [483, 60] on span "Select product variants" at bounding box center [491, 60] width 100 height 12
click at [497, 55] on span "Select product variants" at bounding box center [491, 60] width 100 height 12
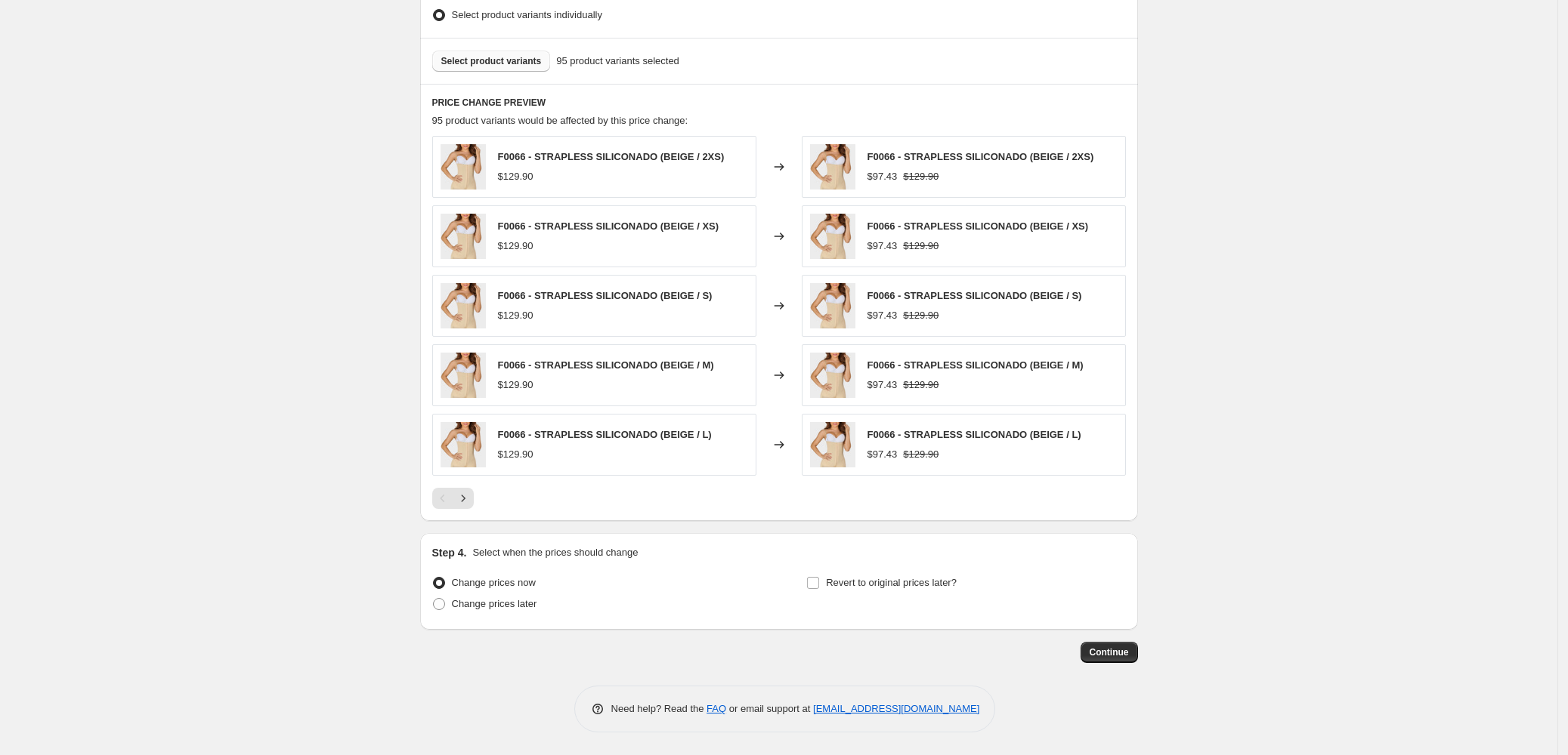
click at [468, 55] on span "Select product variants" at bounding box center [491, 60] width 100 height 12
click at [480, 47] on div "Select product variants 100 product variants selected" at bounding box center [779, 60] width 718 height 46
click at [486, 55] on span "Select product variants" at bounding box center [491, 60] width 100 height 12
click at [510, 60] on span "Select product variants" at bounding box center [491, 60] width 100 height 12
click at [462, 59] on span "Select product variants" at bounding box center [491, 60] width 100 height 12
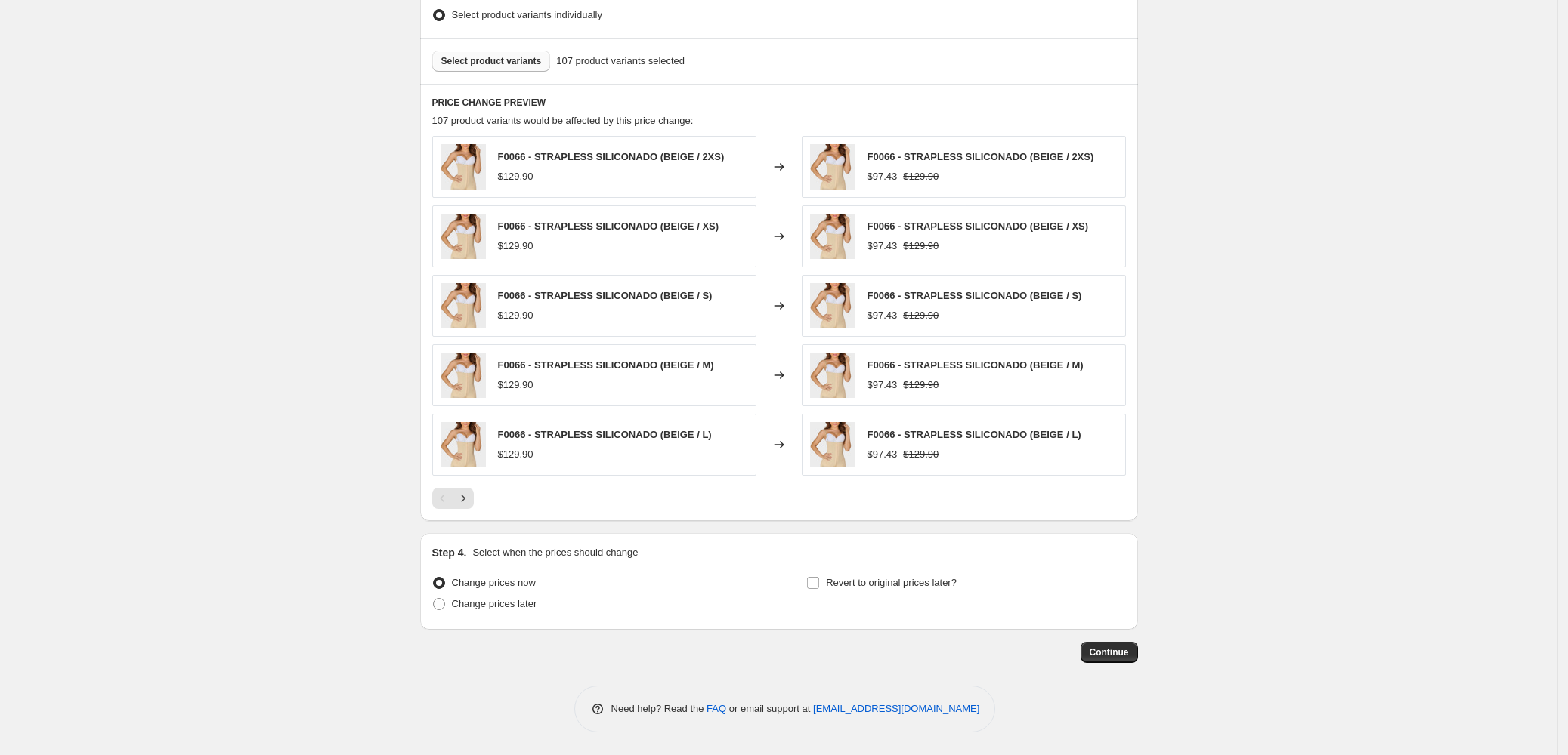
click at [496, 57] on span "Select product variants" at bounding box center [491, 60] width 100 height 12
click at [493, 60] on span "Select product variants" at bounding box center [491, 60] width 100 height 12
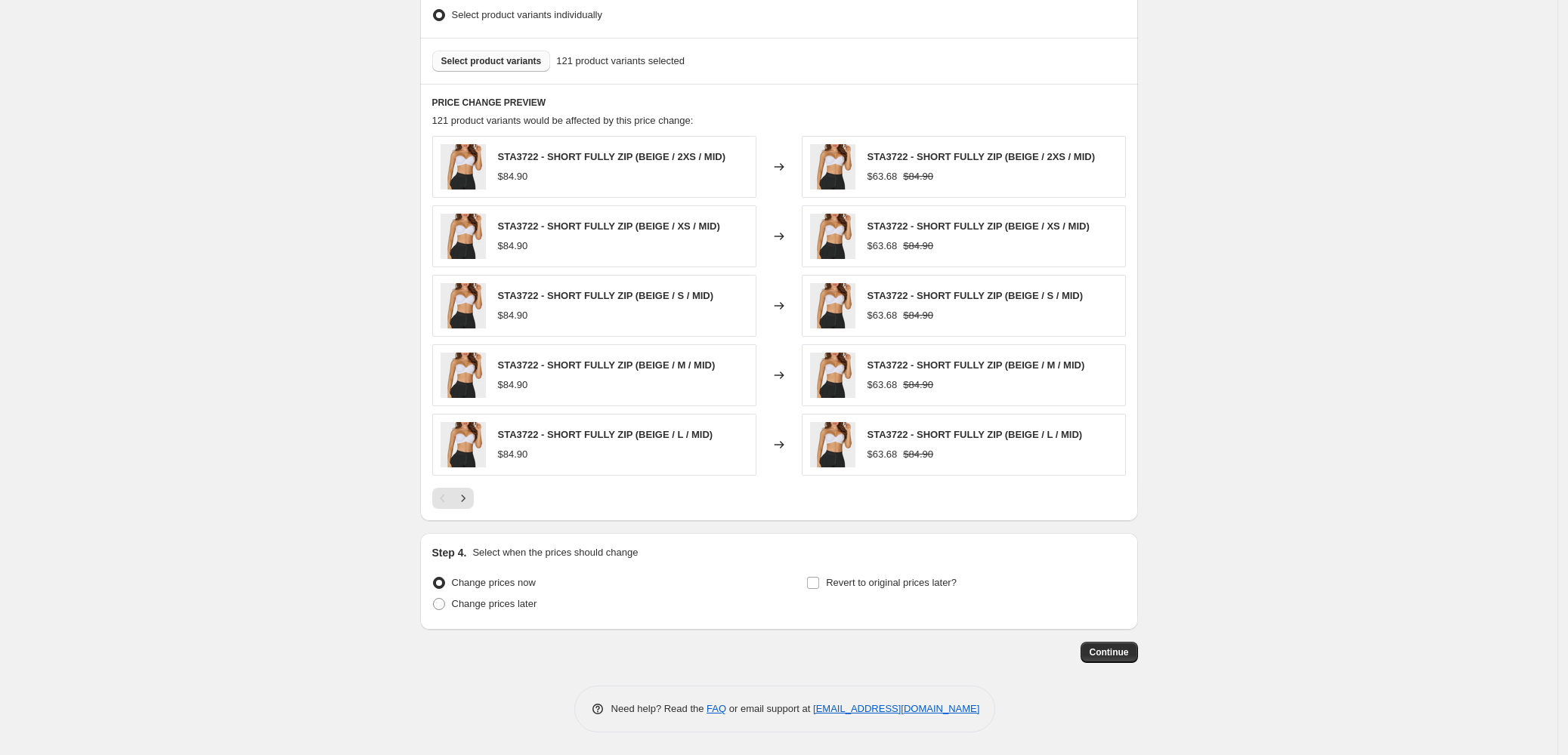
click at [484, 58] on span "Select product variants" at bounding box center [491, 60] width 100 height 12
drag, startPoint x: 147, startPoint y: 233, endPoint x: 133, endPoint y: 85, distance: 148.7
click at [481, 55] on span "Select product variants" at bounding box center [491, 60] width 100 height 12
click at [488, 57] on span "Select product variants" at bounding box center [491, 60] width 100 height 12
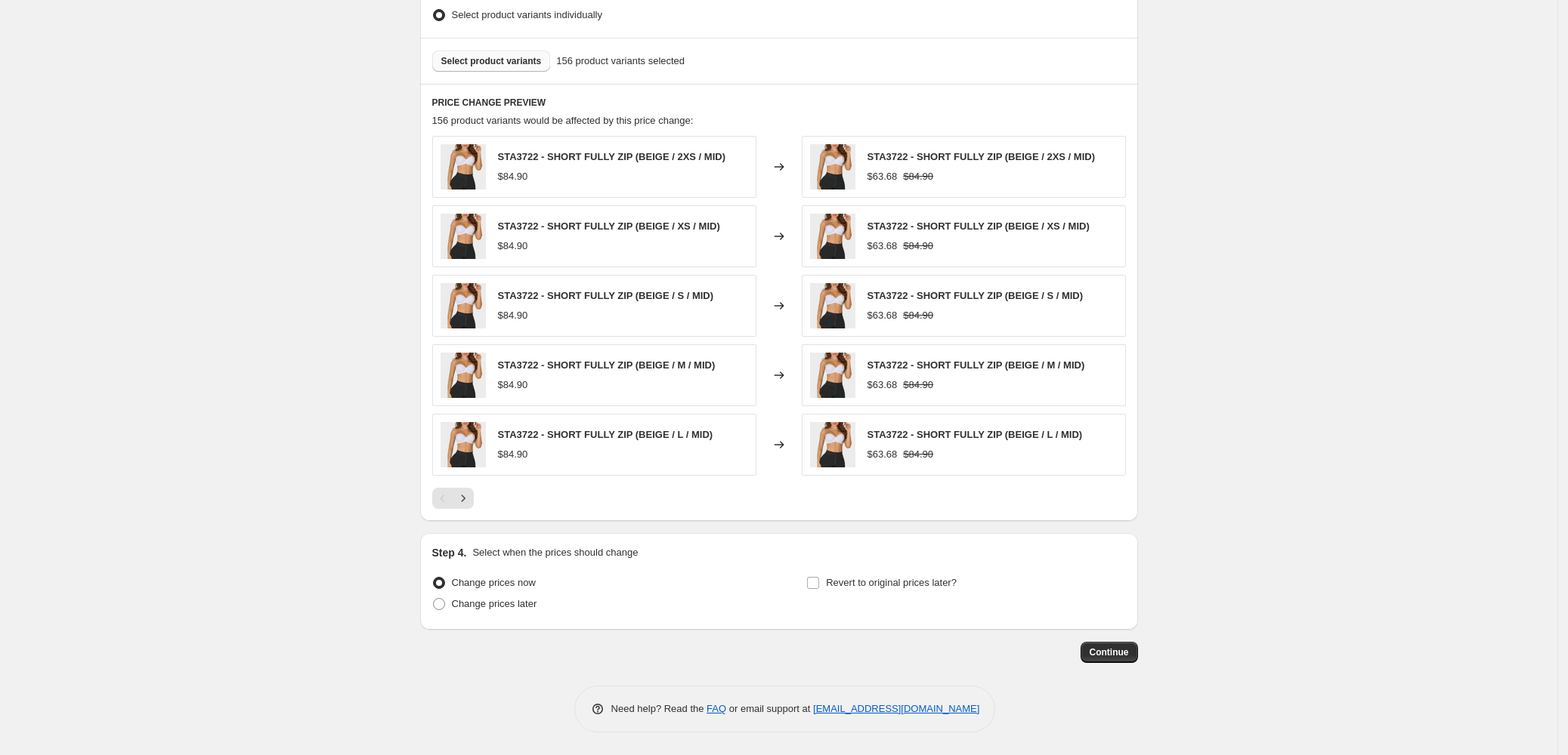
click at [505, 56] on span "Select product variants" at bounding box center [491, 60] width 100 height 12
click at [495, 59] on span "Select product variants" at bounding box center [491, 60] width 100 height 12
click at [502, 60] on span "Select product variants" at bounding box center [491, 60] width 100 height 12
click at [473, 55] on span "Select product variants" at bounding box center [491, 60] width 100 height 12
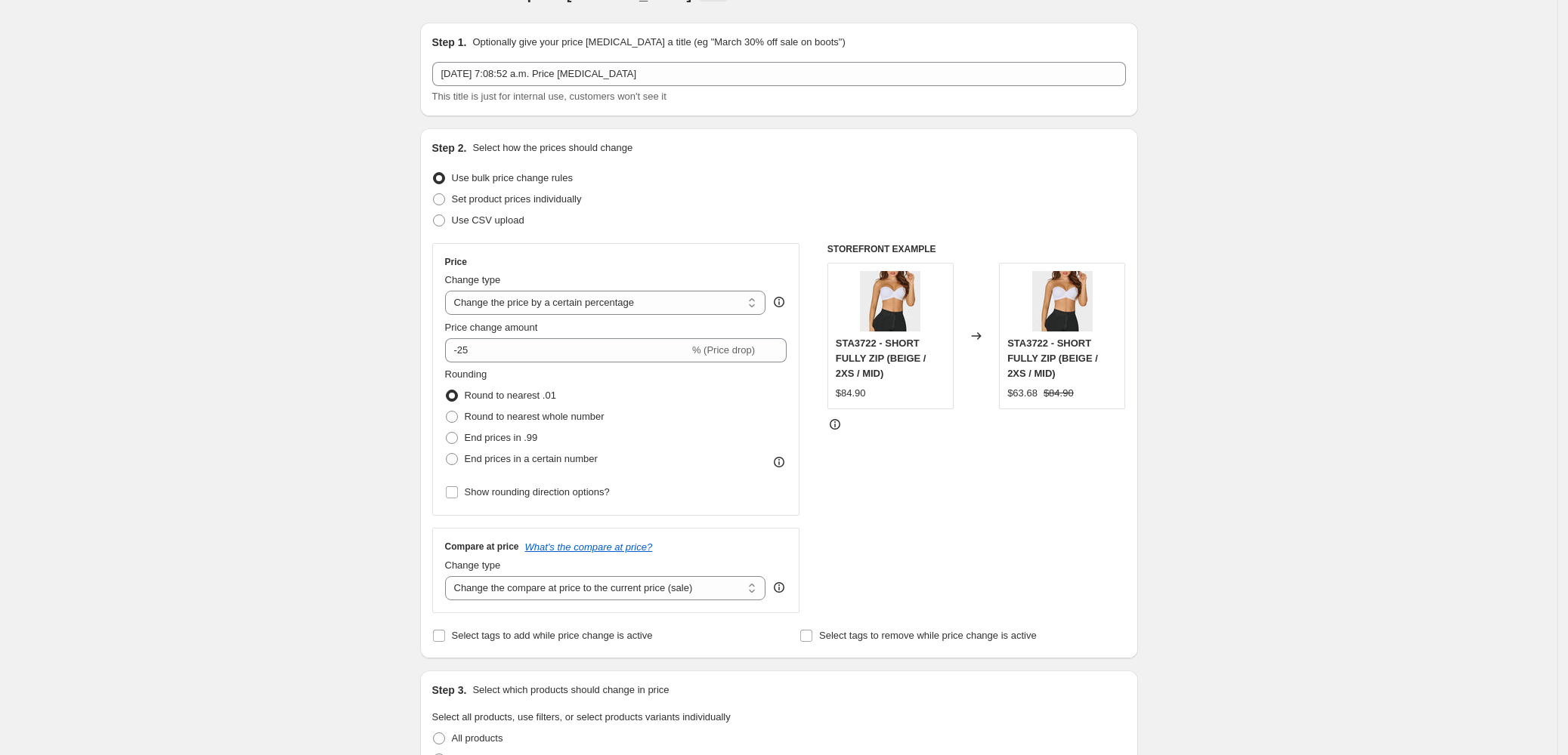
scroll to position [0, 0]
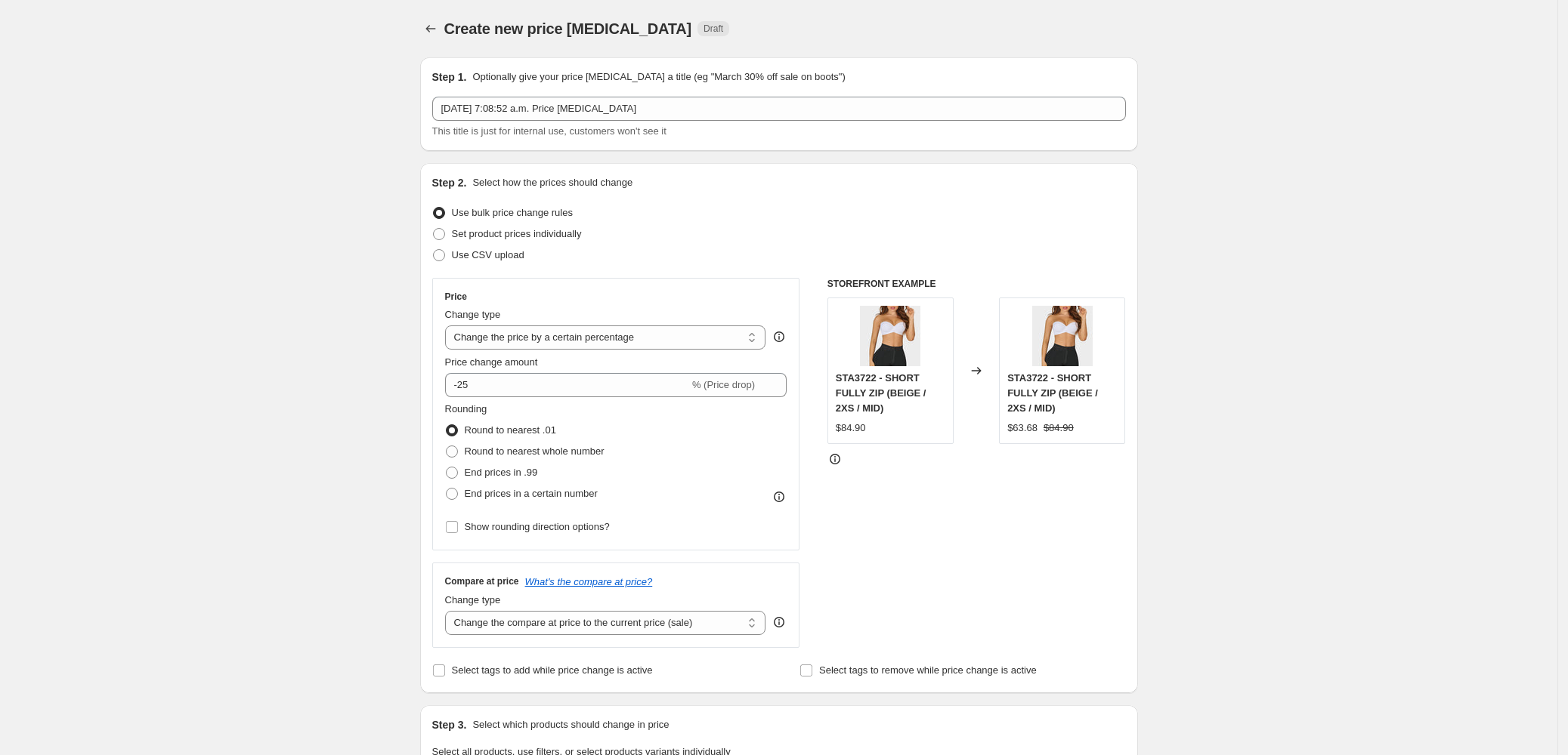
drag, startPoint x: 180, startPoint y: 289, endPoint x: 84, endPoint y: 289, distance: 96.0
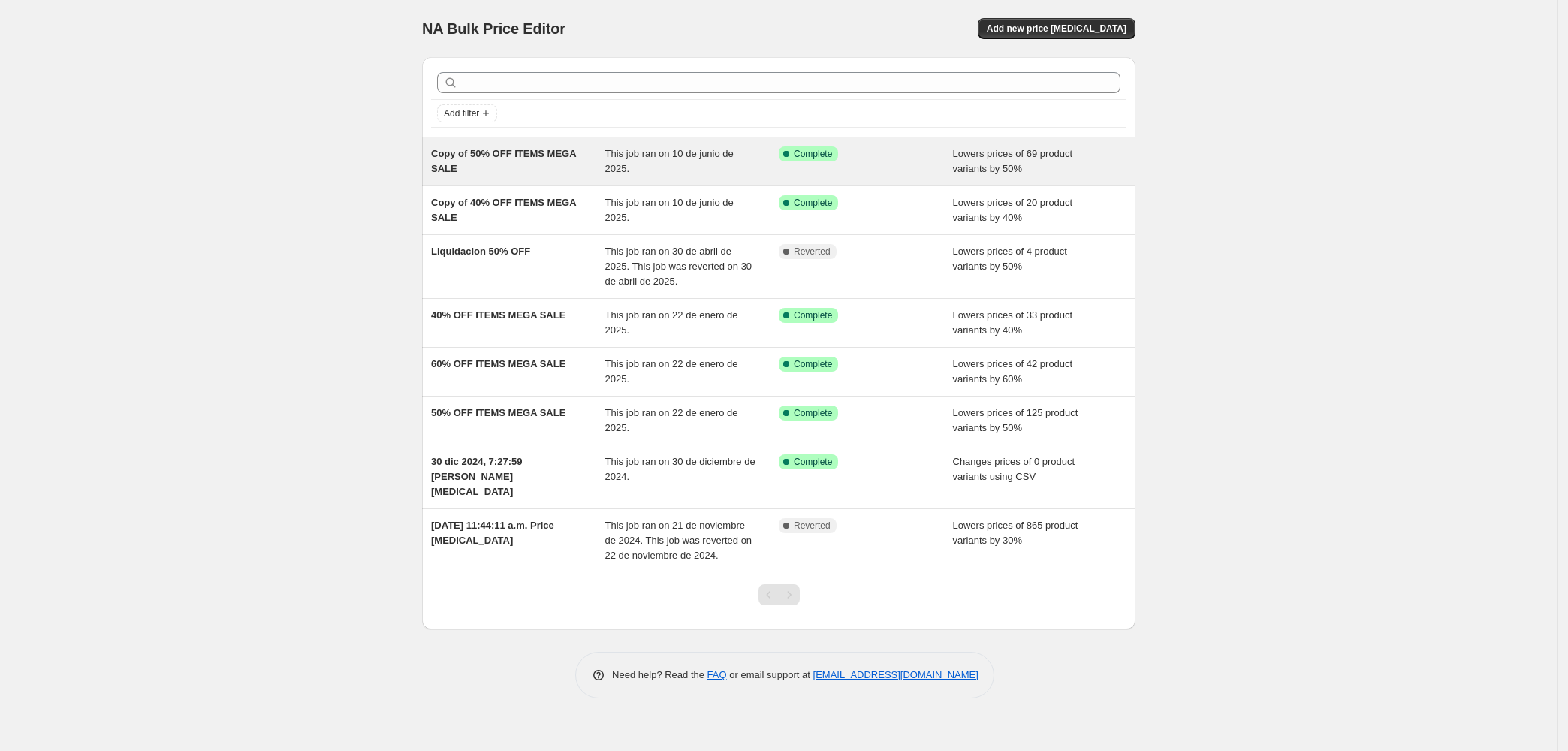
click at [689, 157] on span "This job ran on 10 de junio de 2025." at bounding box center [669, 161] width 129 height 26
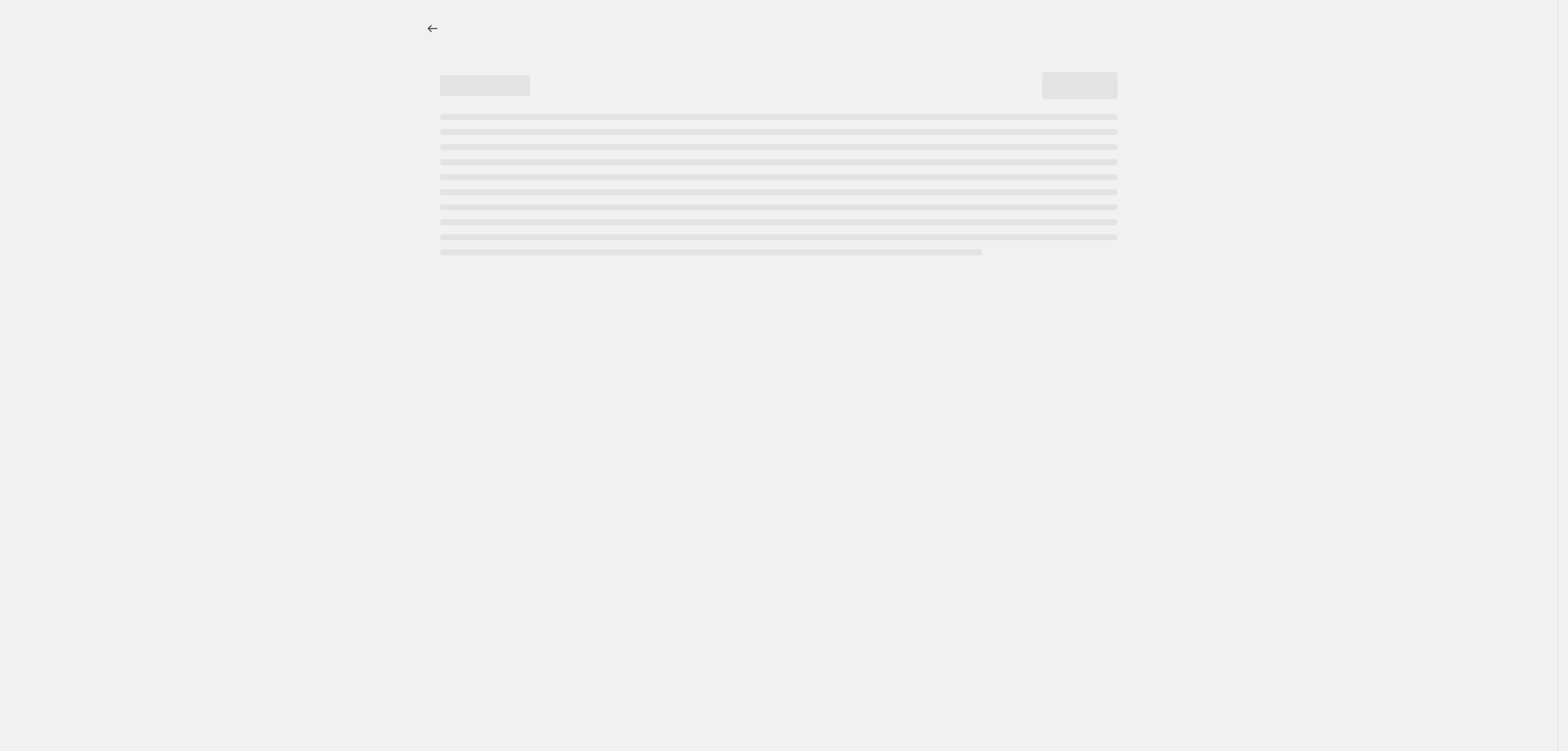
select select "percentage"
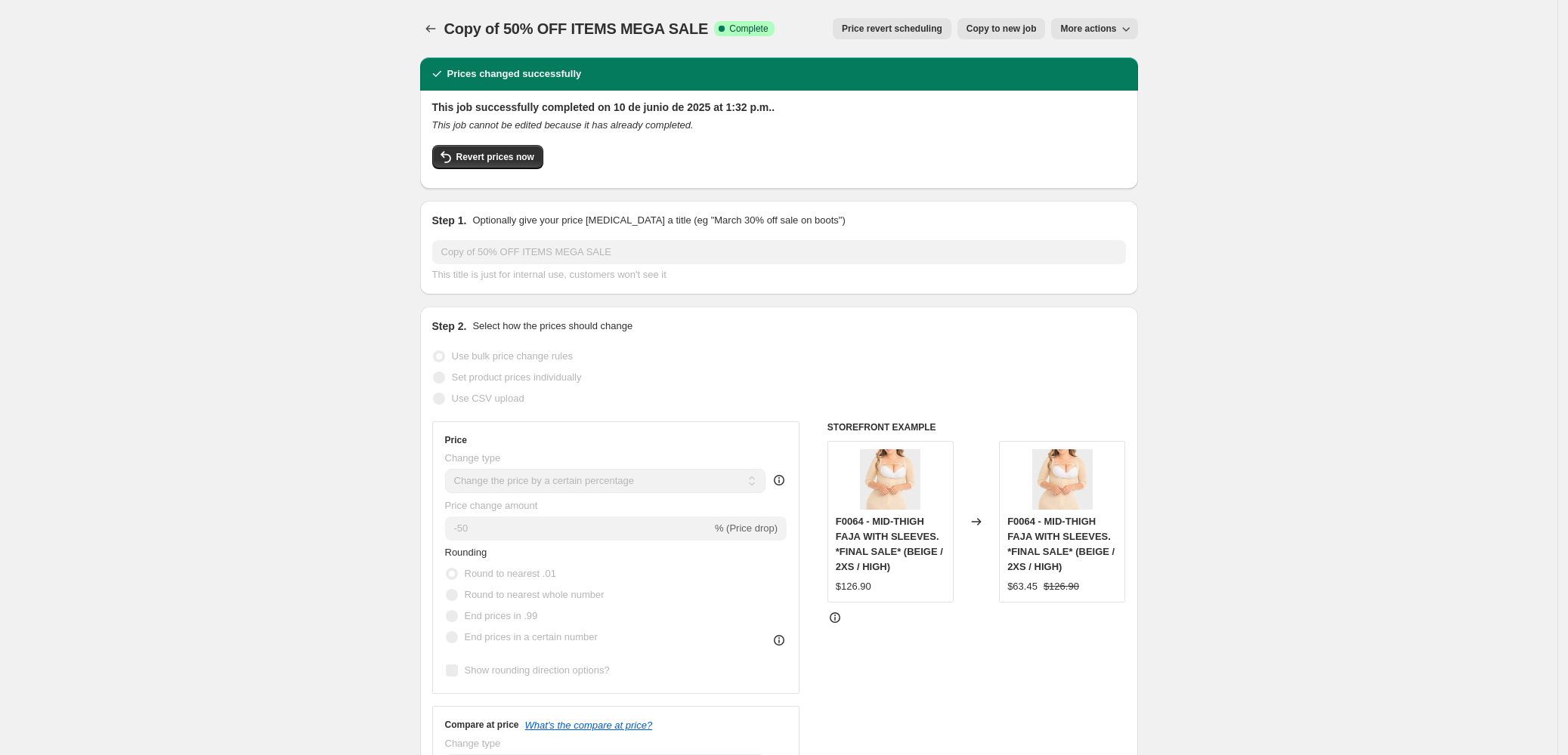
drag, startPoint x: 1512, startPoint y: 160, endPoint x: 1479, endPoint y: 9, distance: 154.6
